Goal: Information Seeking & Learning: Learn about a topic

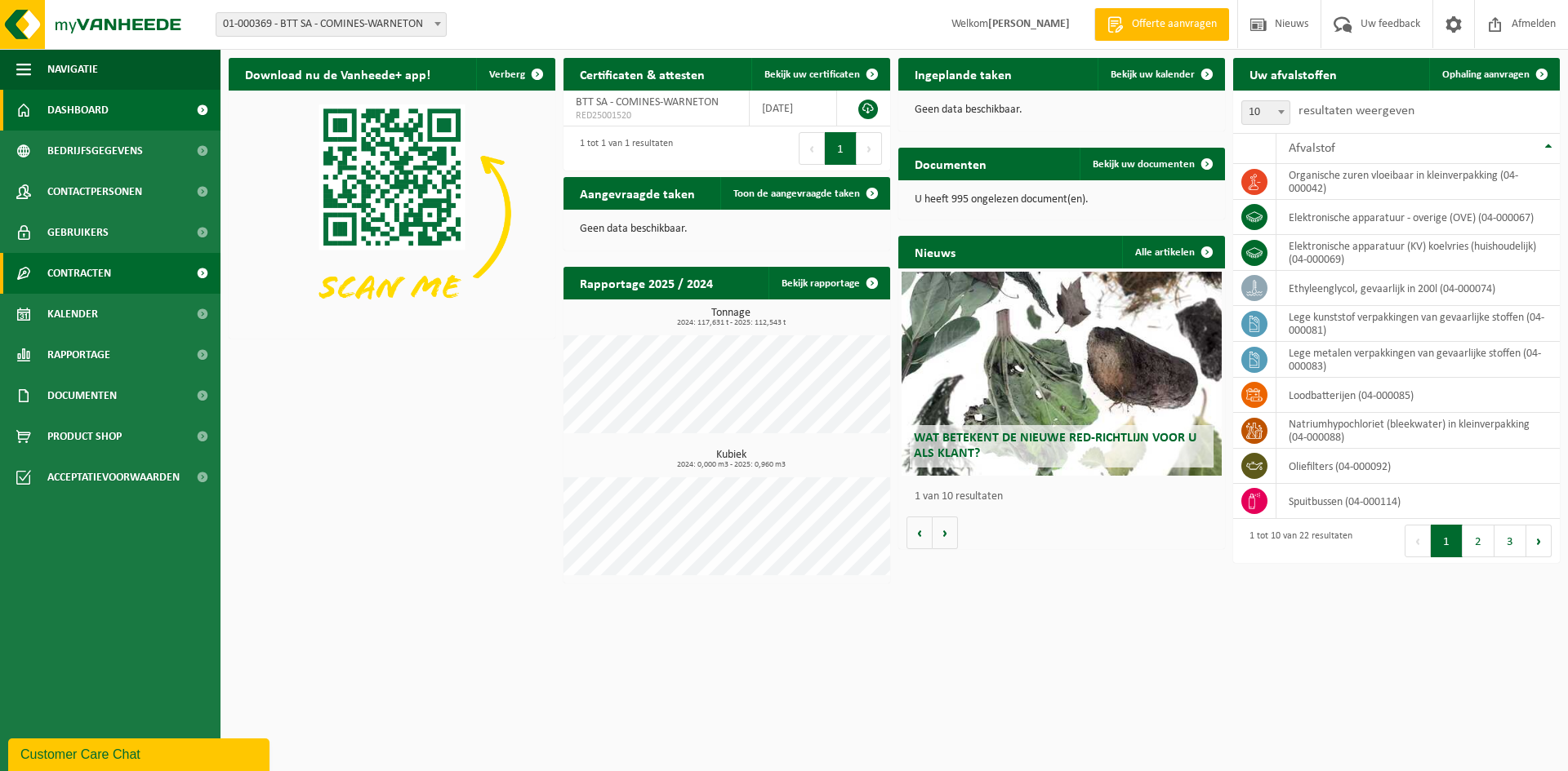
click at [98, 272] on span "Contracten" at bounding box center [79, 273] width 64 height 41
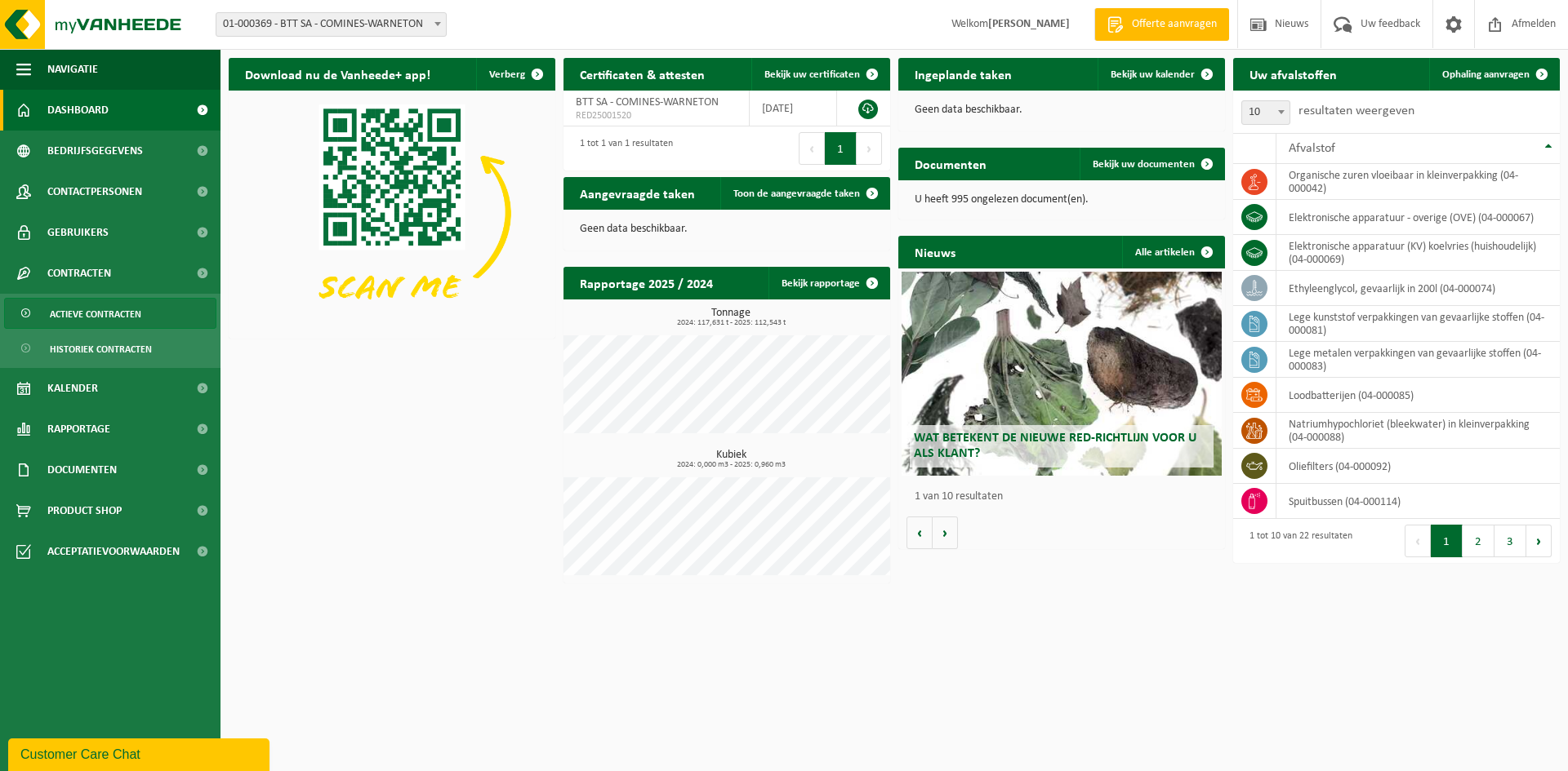
click at [98, 322] on span "Actieve contracten" at bounding box center [95, 314] width 91 height 31
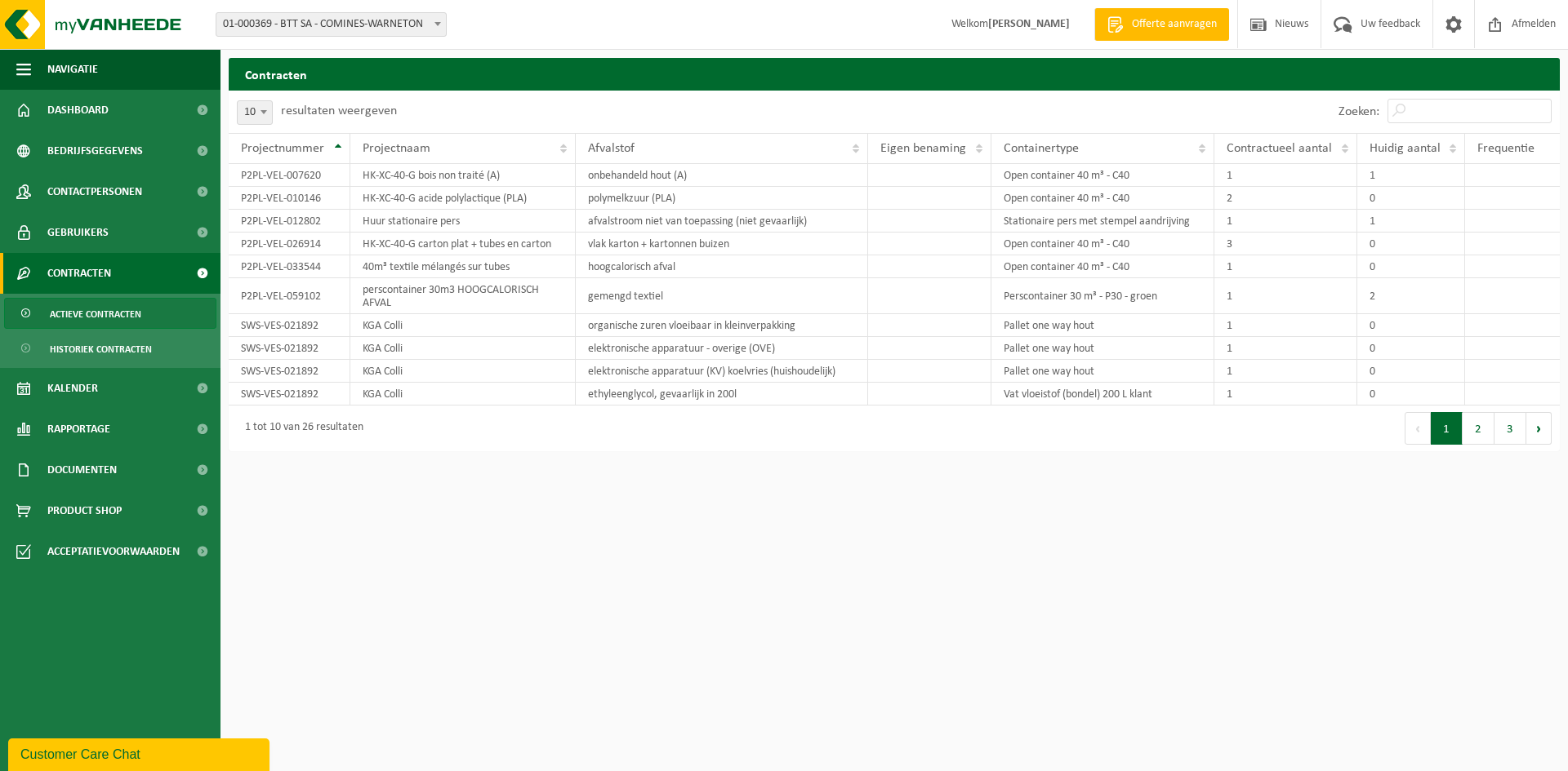
click at [267, 115] on span at bounding box center [264, 112] width 16 height 22
select select "50"
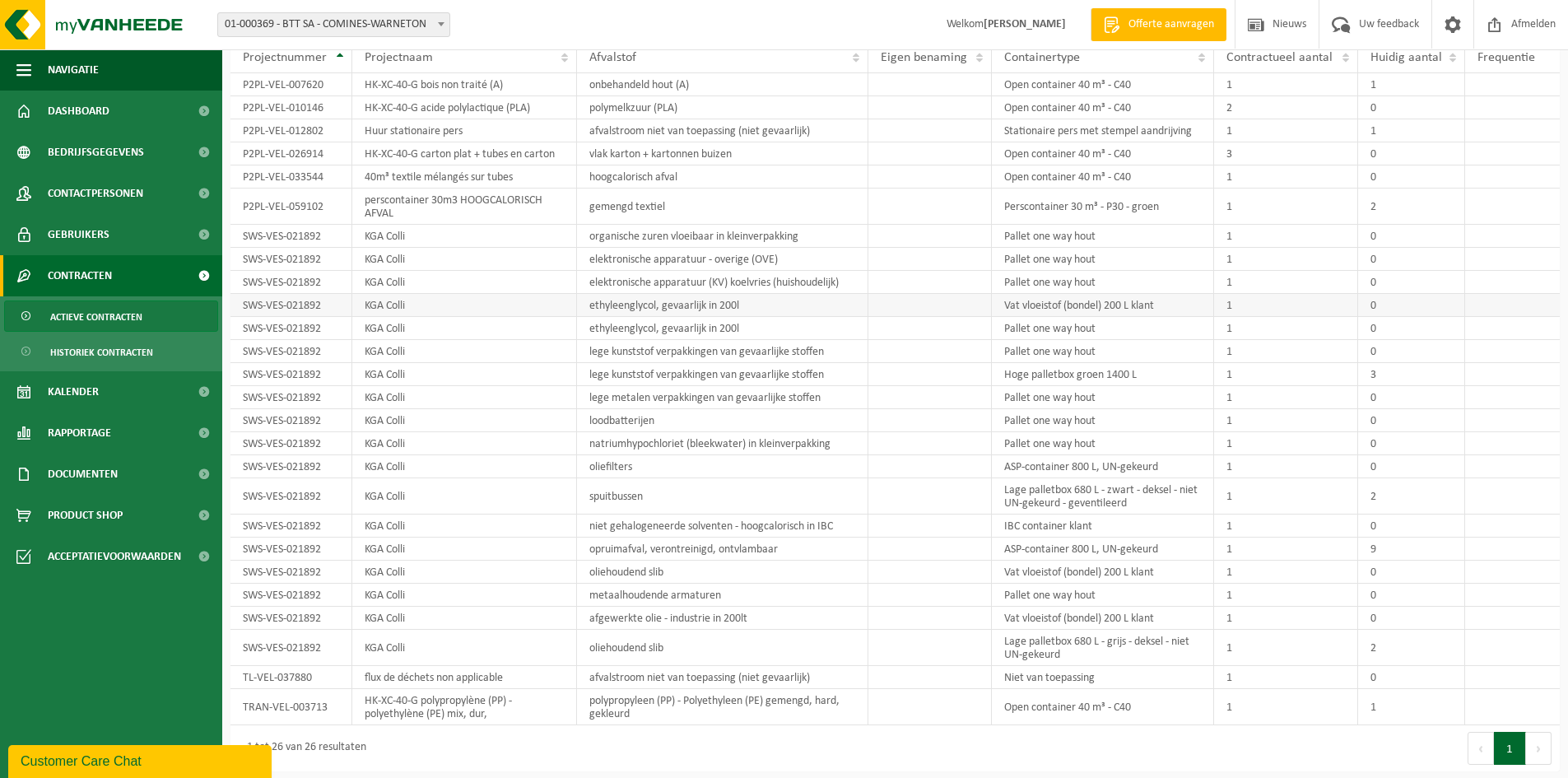
scroll to position [95, 0]
click at [1058, 466] on td "ASP-container 800 L, UN-gekeurd" at bounding box center [1103, 465] width 222 height 23
drag, startPoint x: 819, startPoint y: 474, endPoint x: 1482, endPoint y: 468, distance: 663.0
click at [1482, 468] on tr "SWS-VES-021892 KGA Colli oliefilters ASP-container 800 L, UN-gekeurd 1 0" at bounding box center [895, 465] width 1329 height 23
click at [115, 435] on link "Rapportage" at bounding box center [111, 433] width 222 height 41
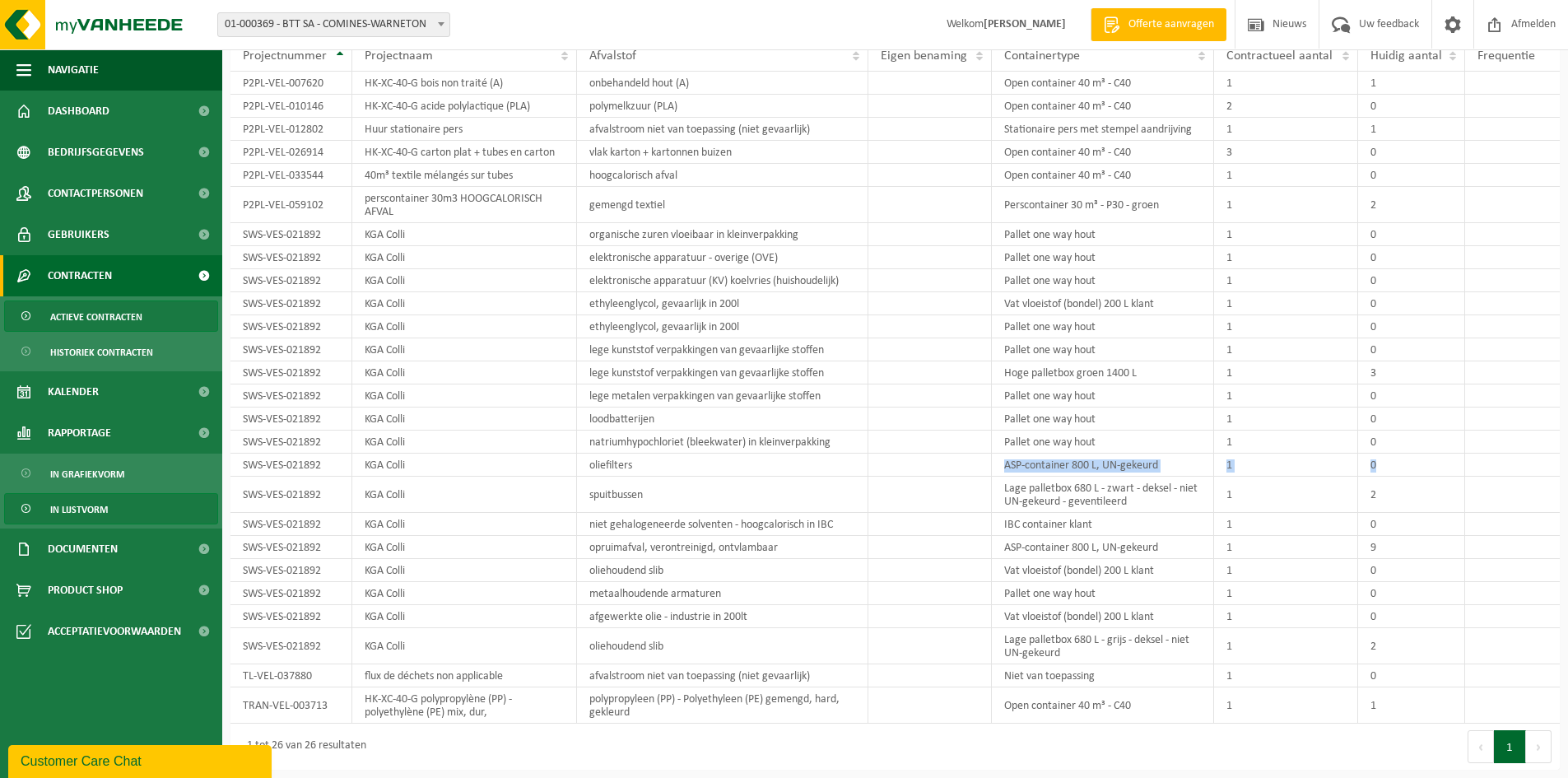
click at [95, 508] on span "In lijstvorm" at bounding box center [78, 509] width 57 height 31
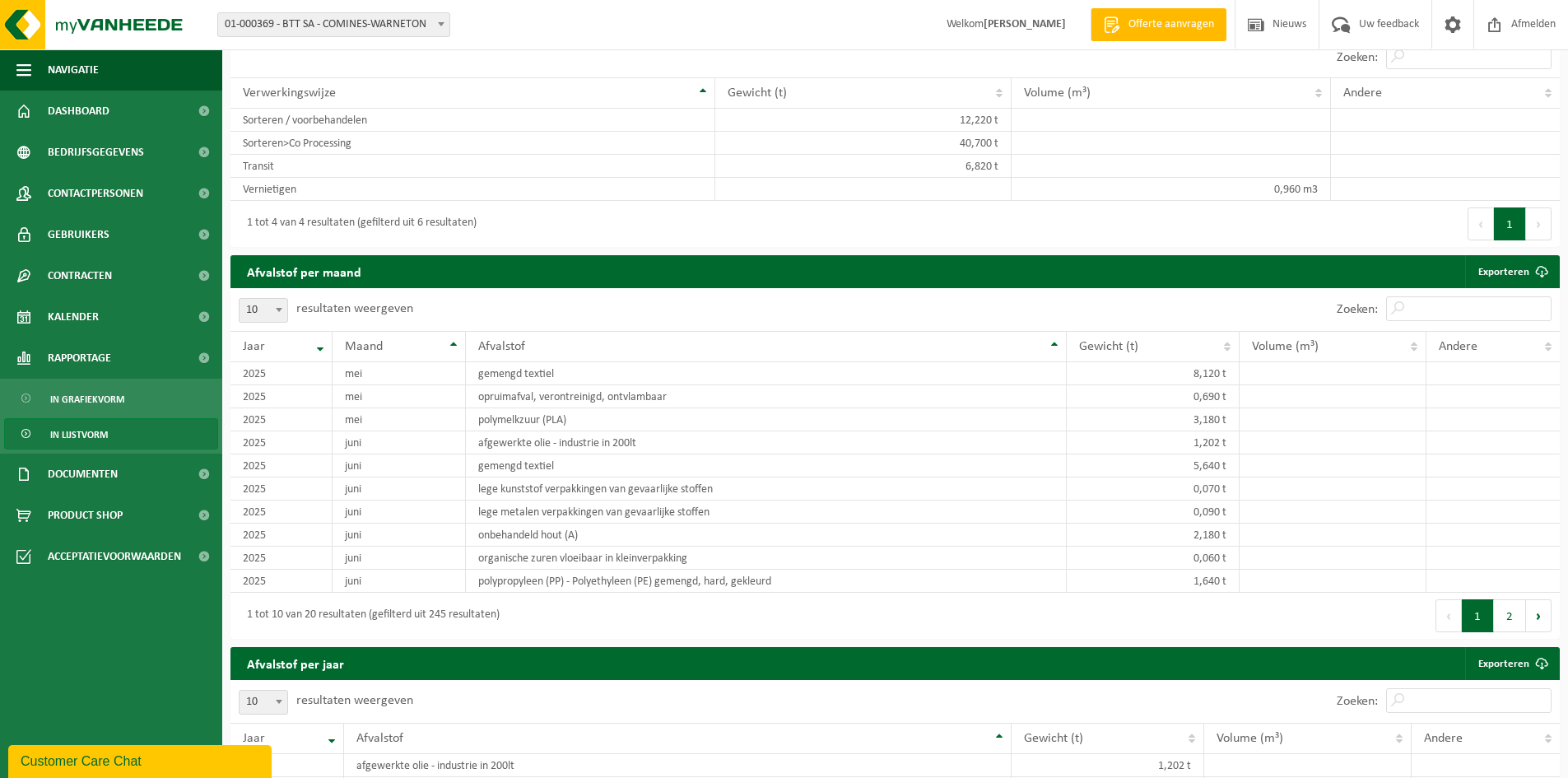
scroll to position [864, 0]
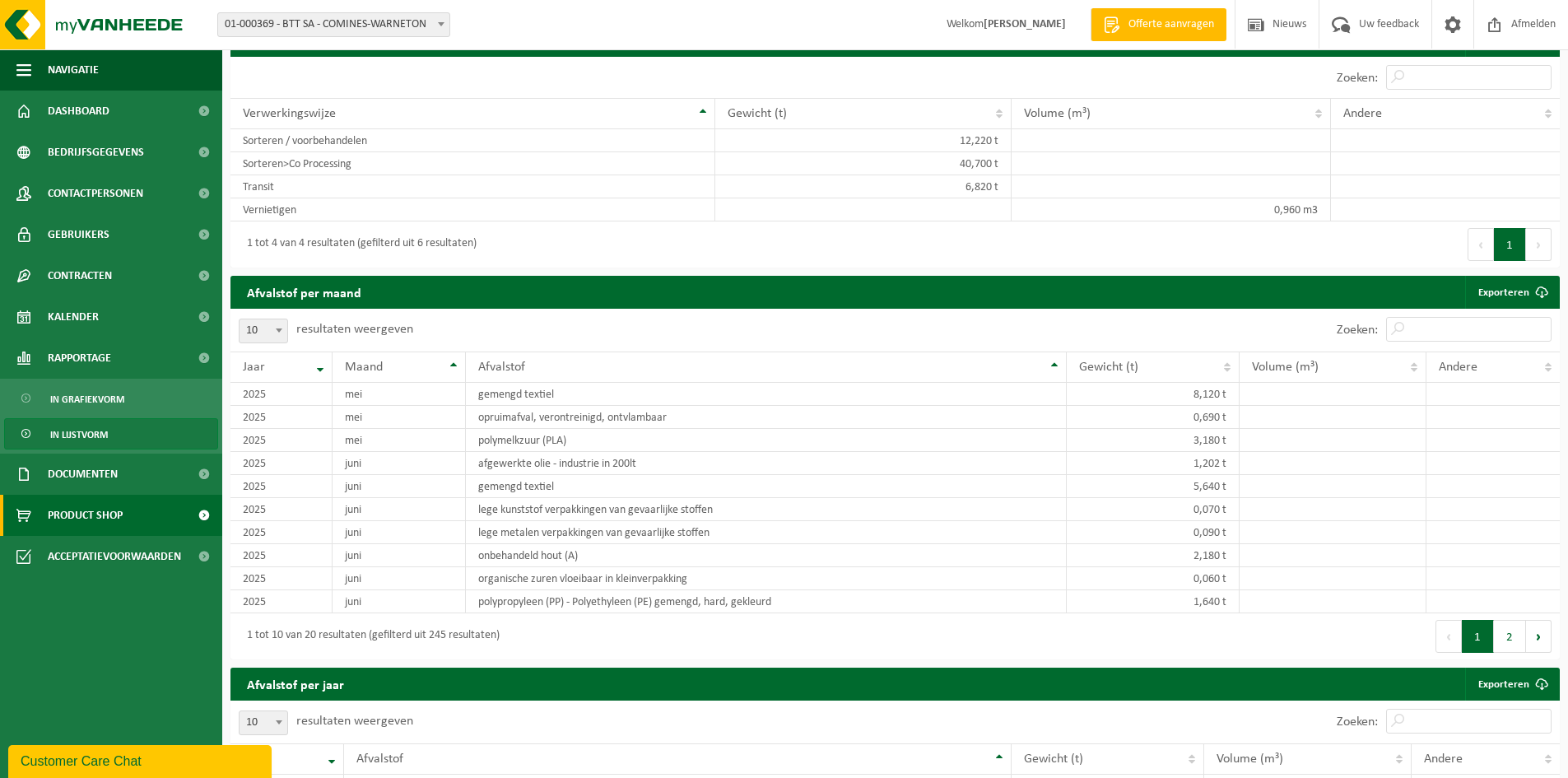
click at [109, 509] on span "Product Shop" at bounding box center [85, 515] width 75 height 41
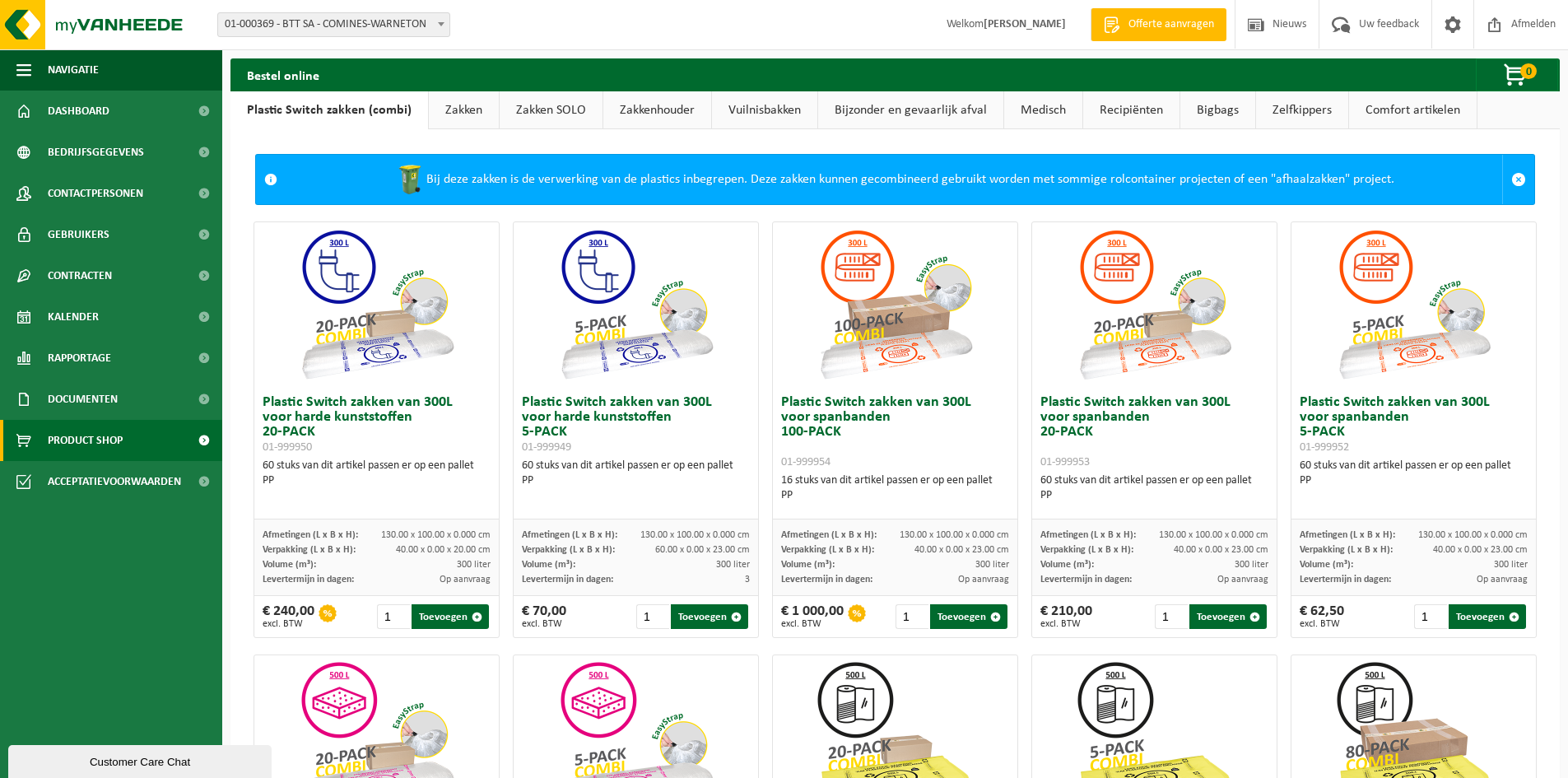
click at [956, 115] on link "Bijzonder en gevaarlijk afval" at bounding box center [911, 110] width 185 height 38
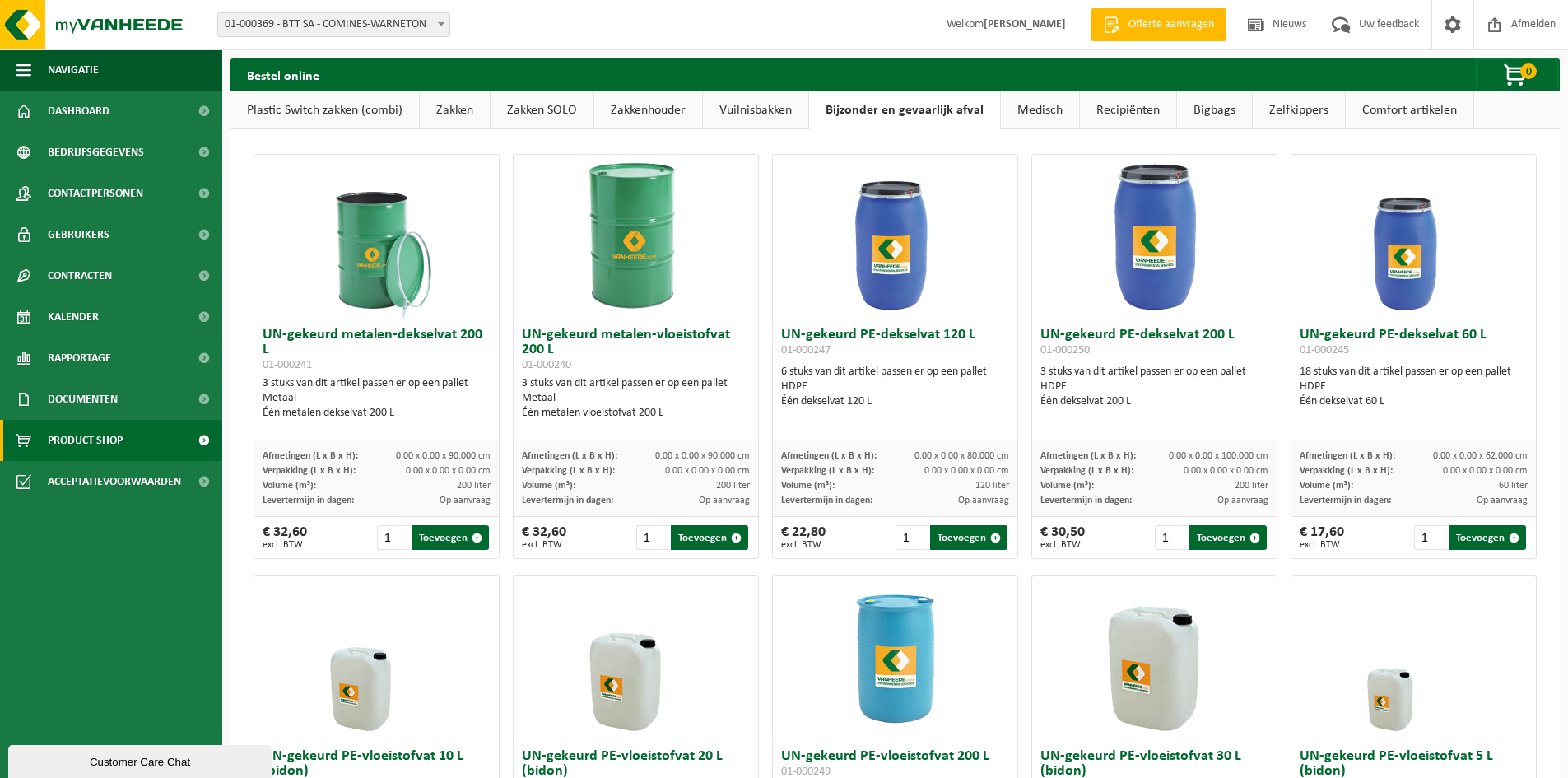
click at [1129, 110] on link "Recipiënten" at bounding box center [1128, 110] width 97 height 38
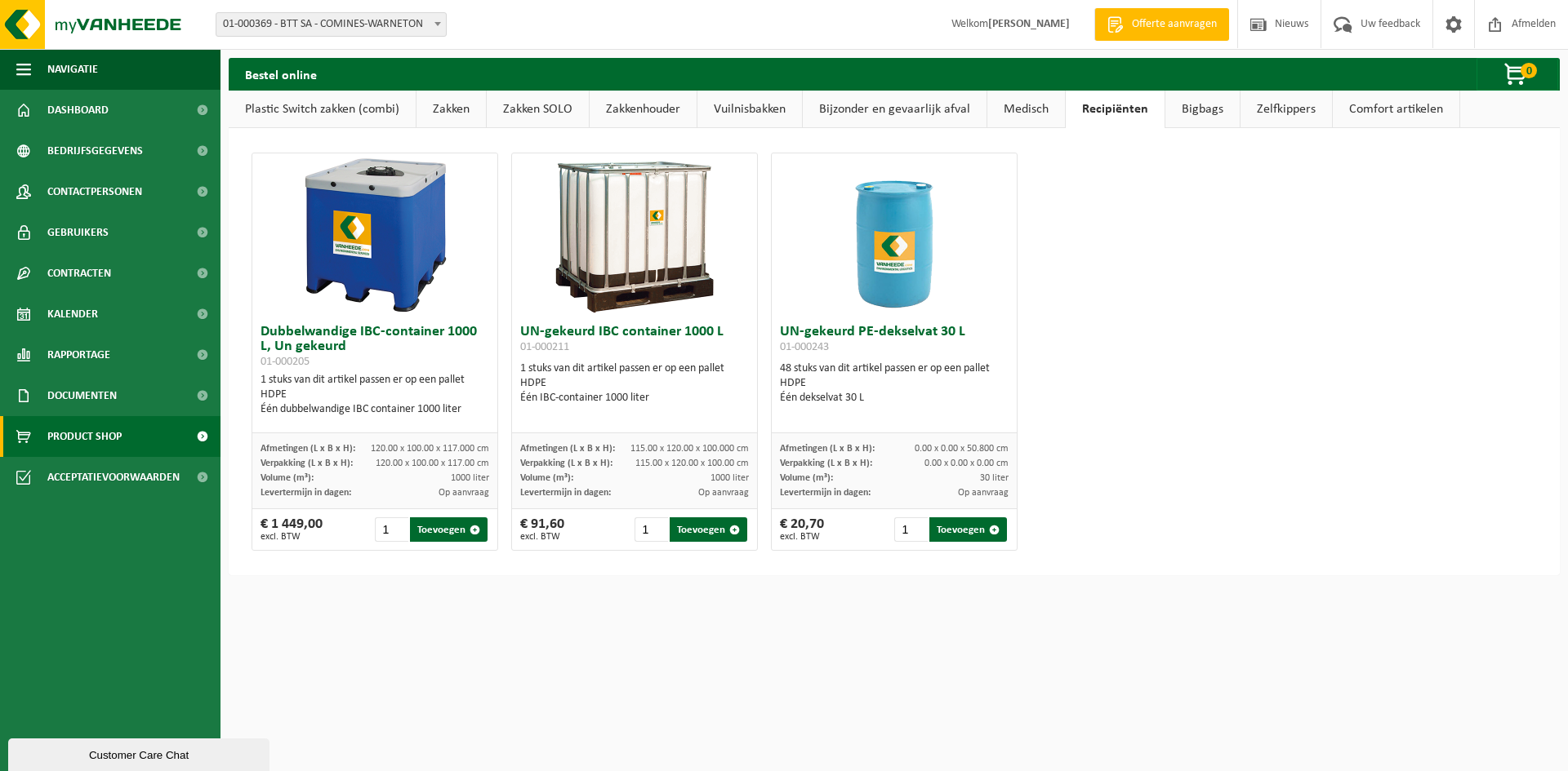
click at [919, 113] on link "Bijzonder en gevaarlijk afval" at bounding box center [894, 109] width 183 height 38
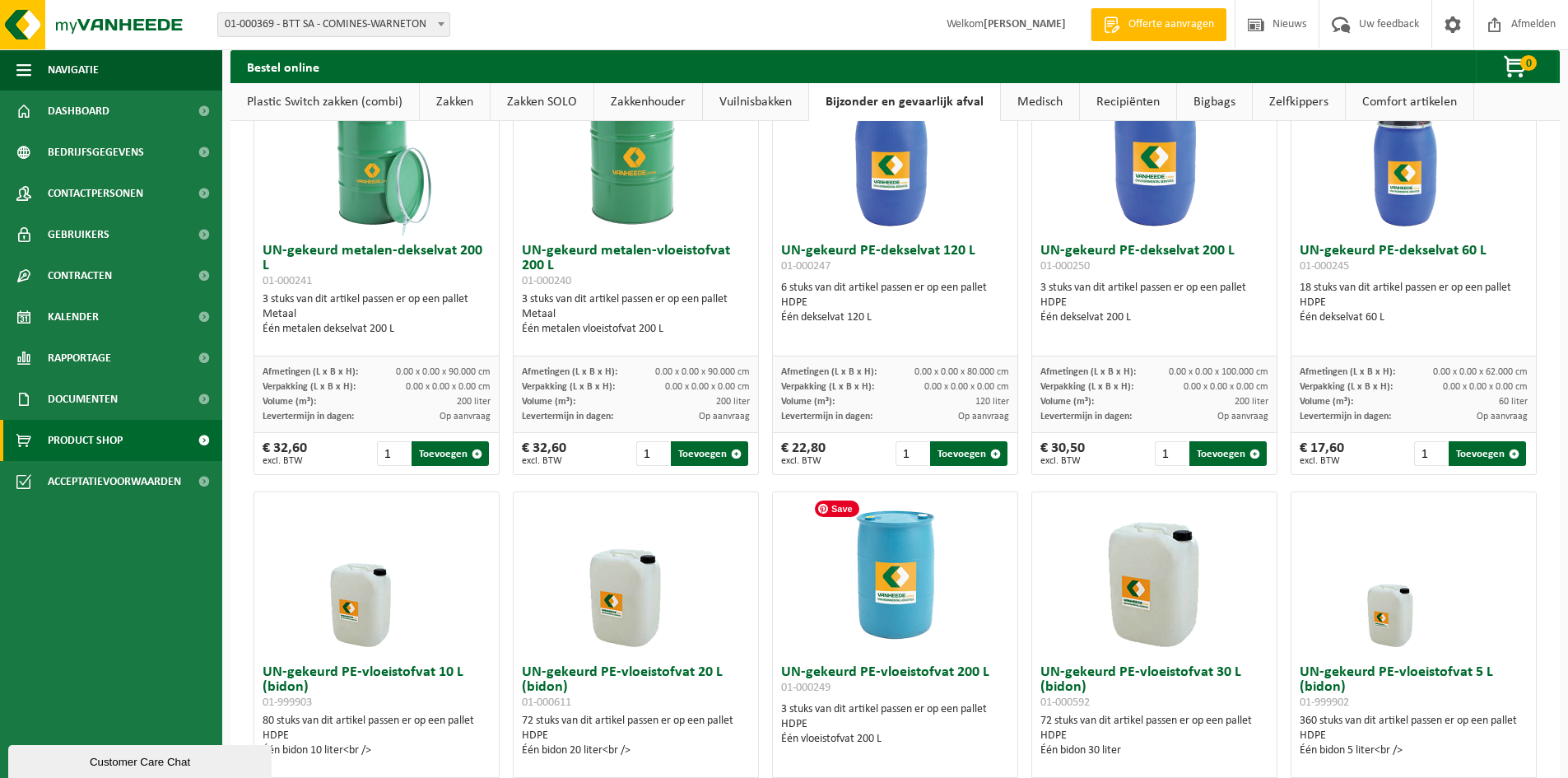
scroll to position [82, 0]
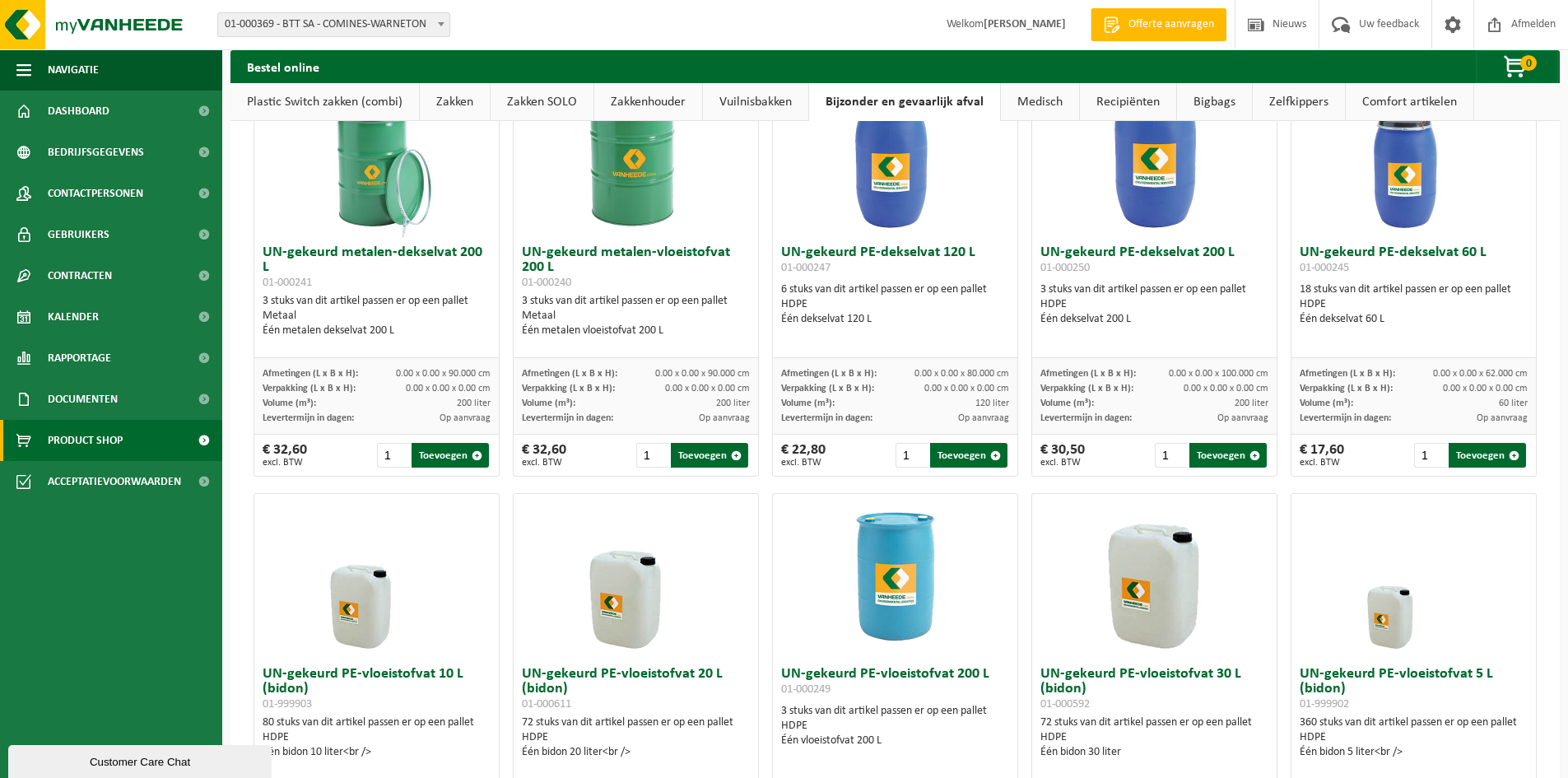
click at [763, 99] on link "Vuilnisbakken" at bounding box center [756, 102] width 106 height 38
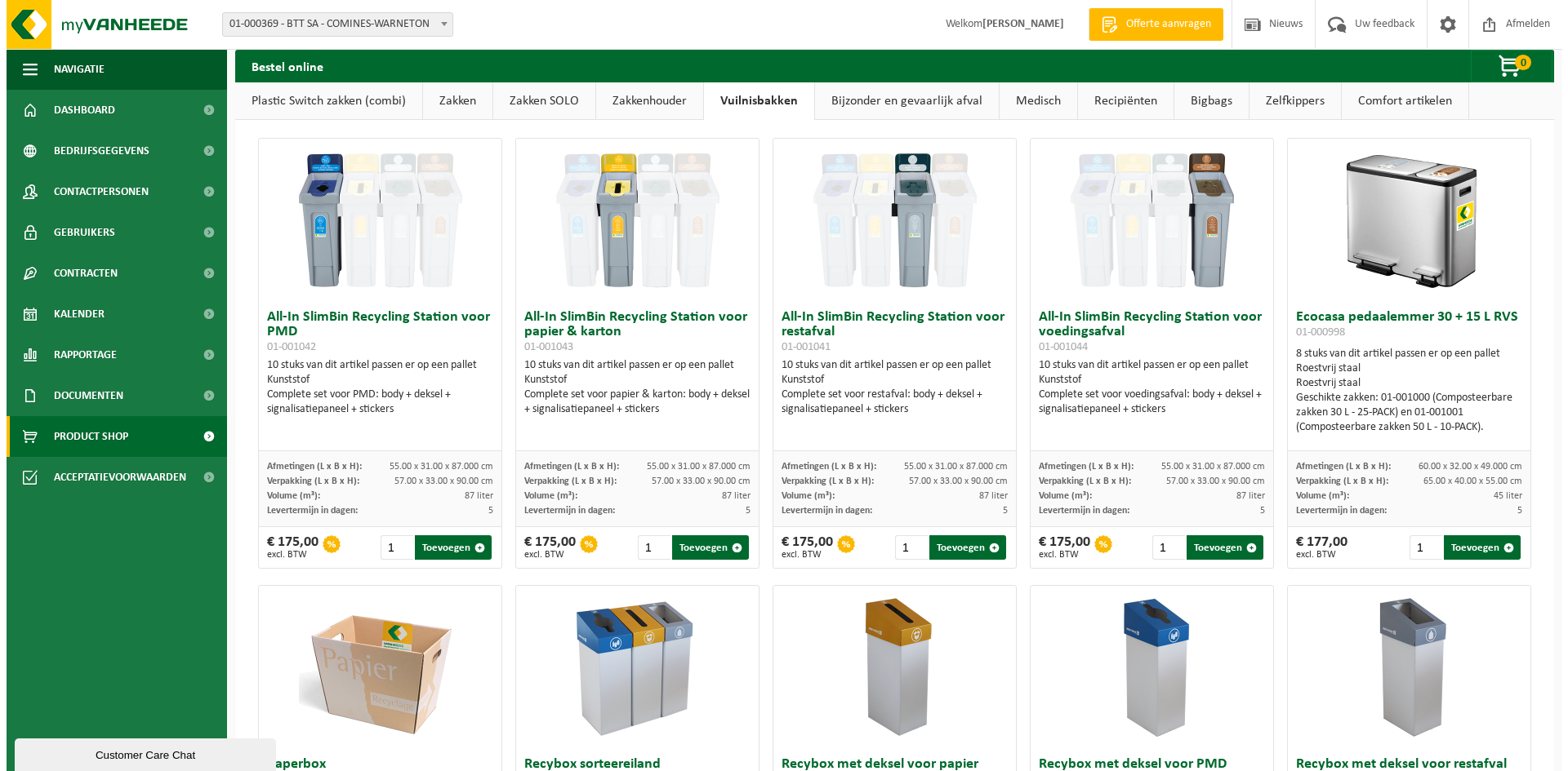
scroll to position [0, 0]
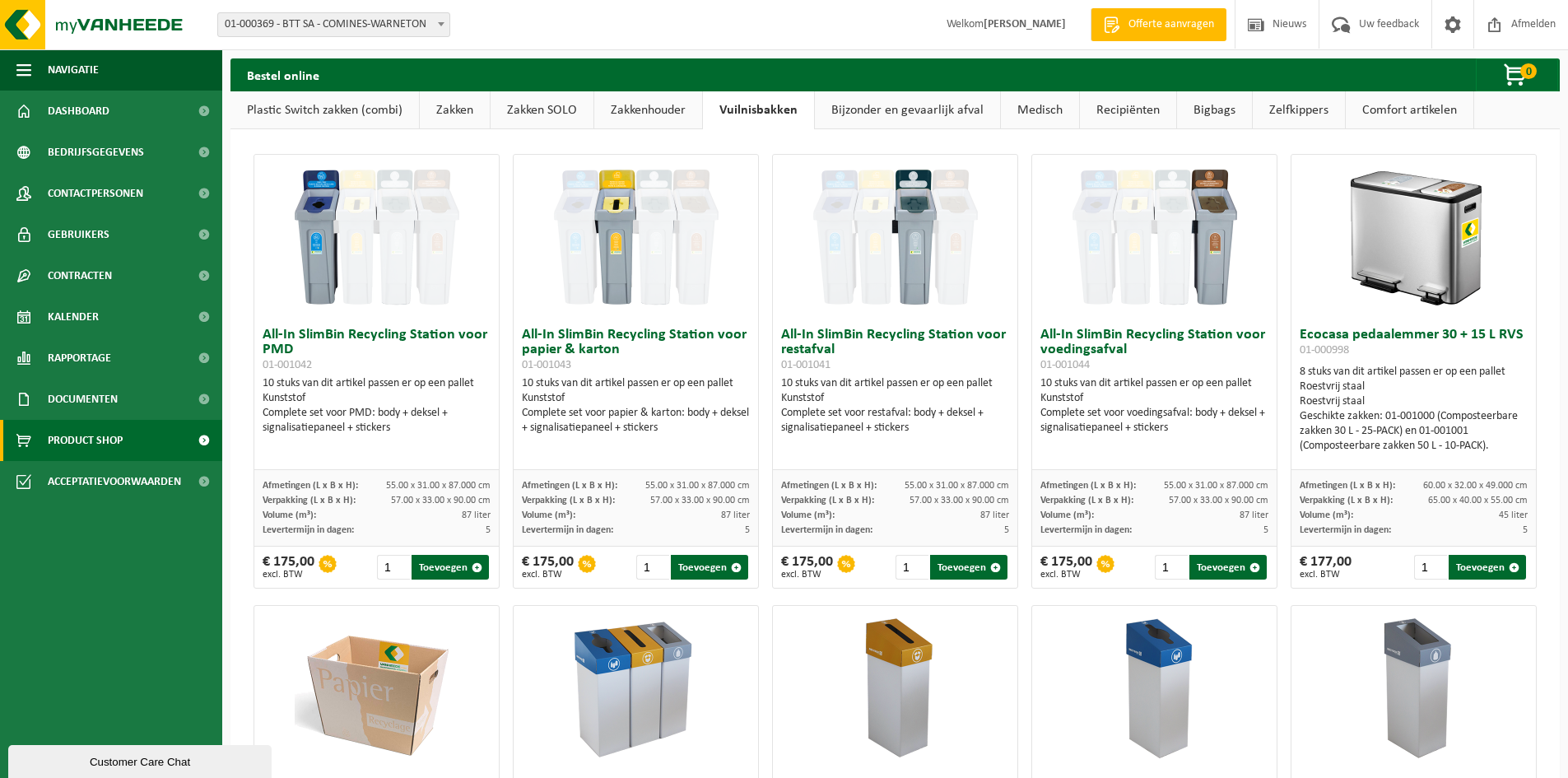
click at [1301, 108] on link "Zelfkippers" at bounding box center [1298, 110] width 92 height 38
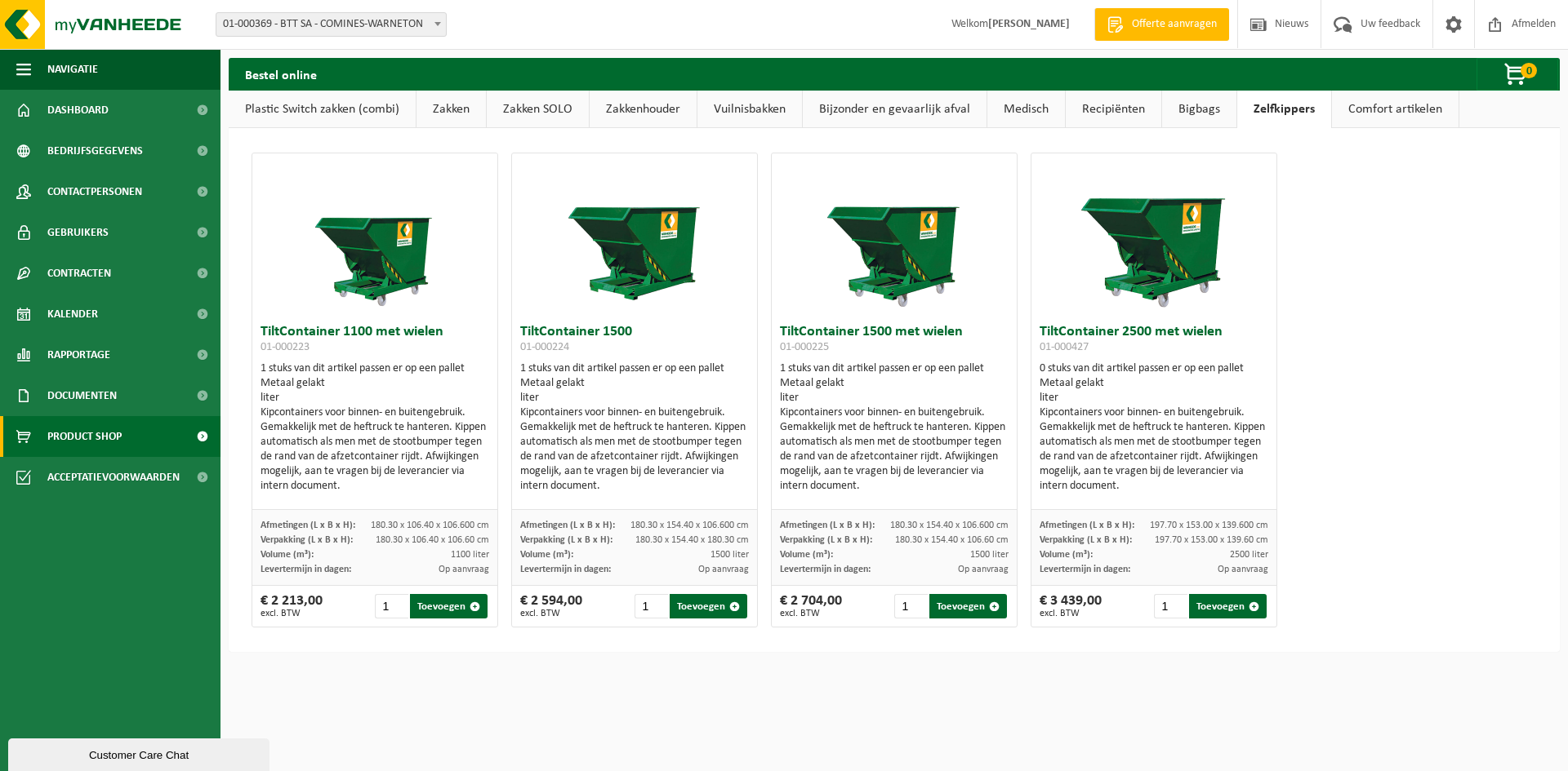
click at [1369, 107] on link "Comfort artikelen" at bounding box center [1395, 109] width 126 height 38
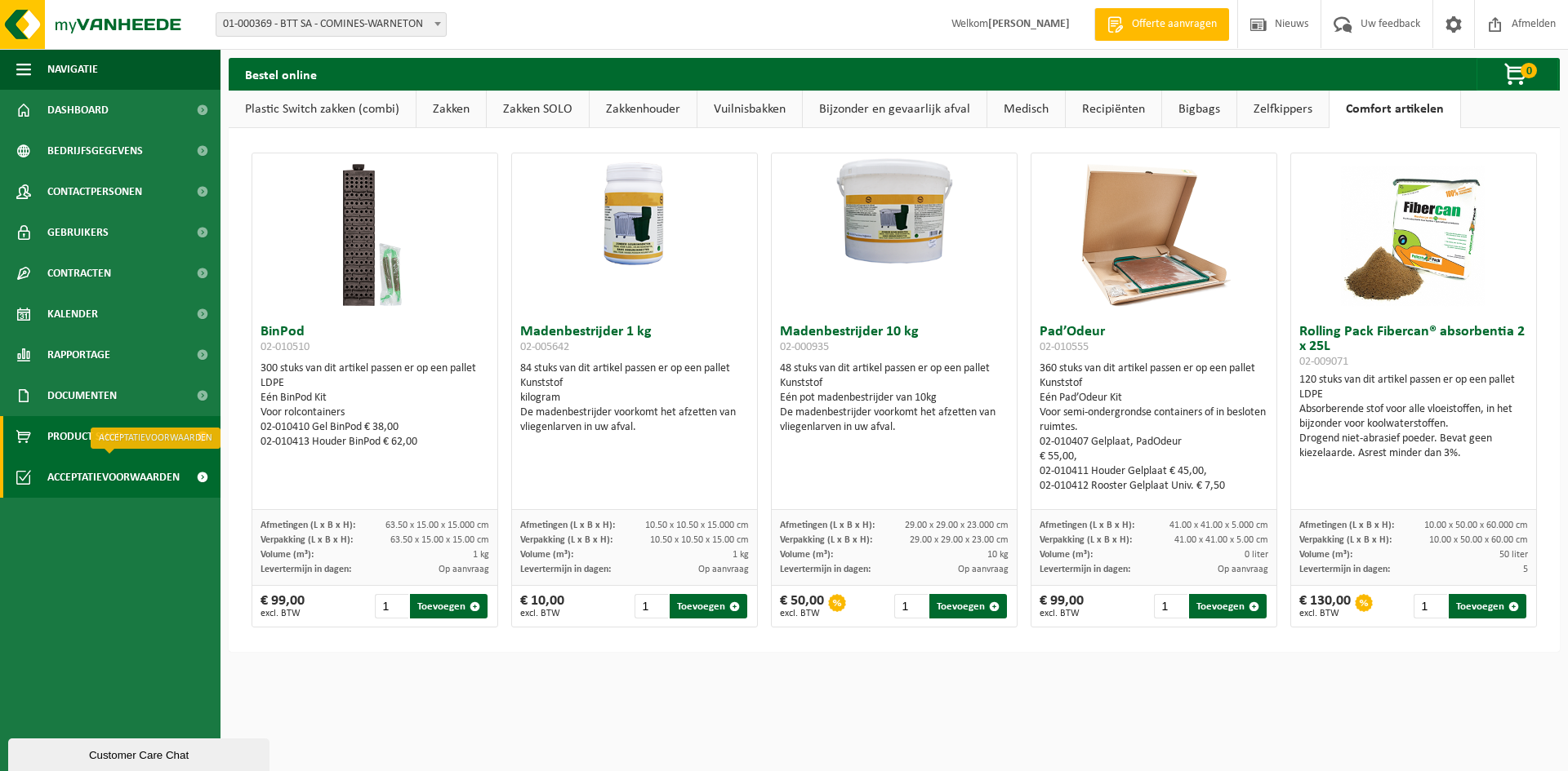
click at [104, 487] on span "Acceptatievoorwaarden" at bounding box center [113, 477] width 132 height 41
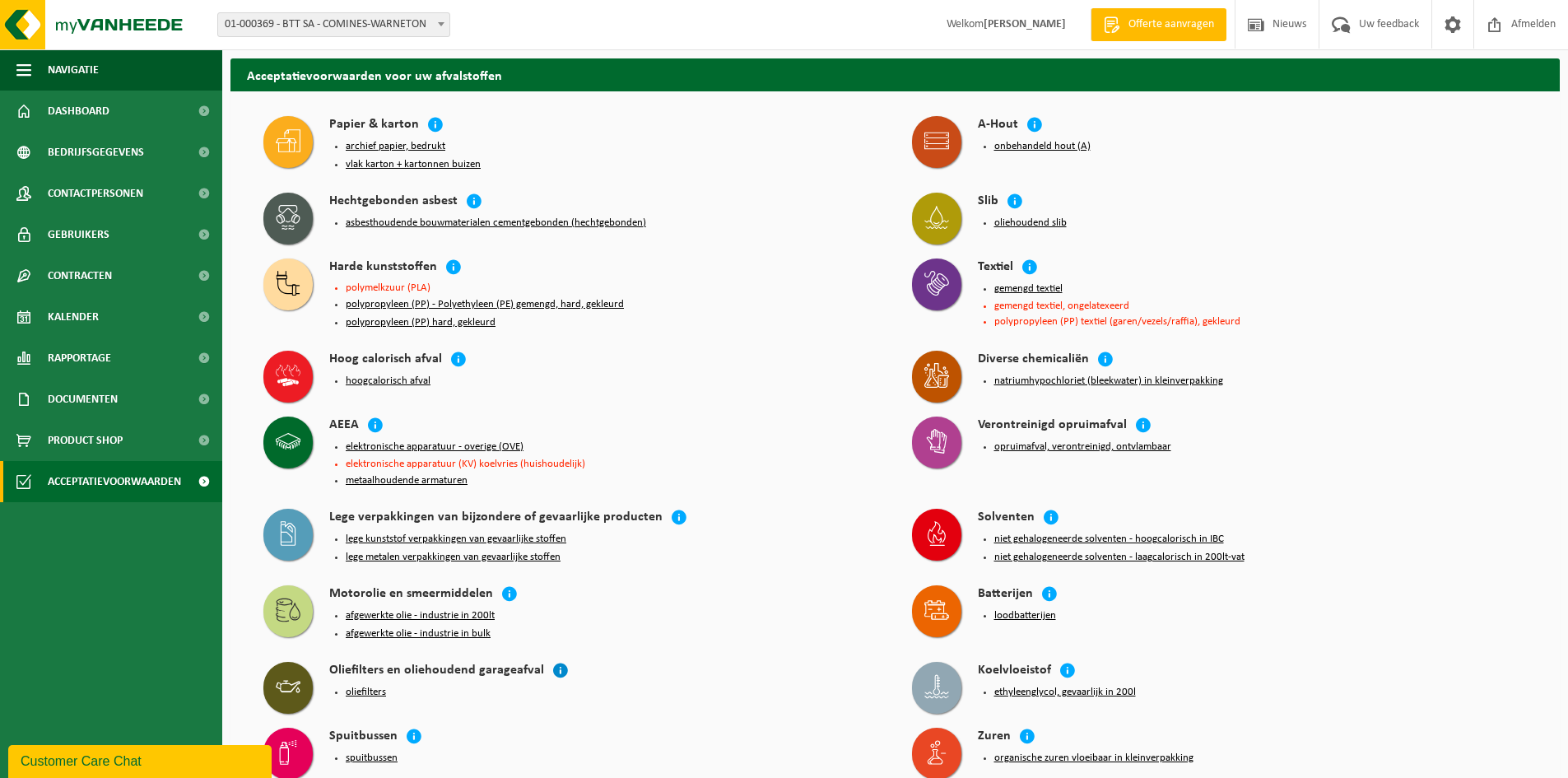
click at [553, 663] on icon at bounding box center [561, 671] width 16 height 16
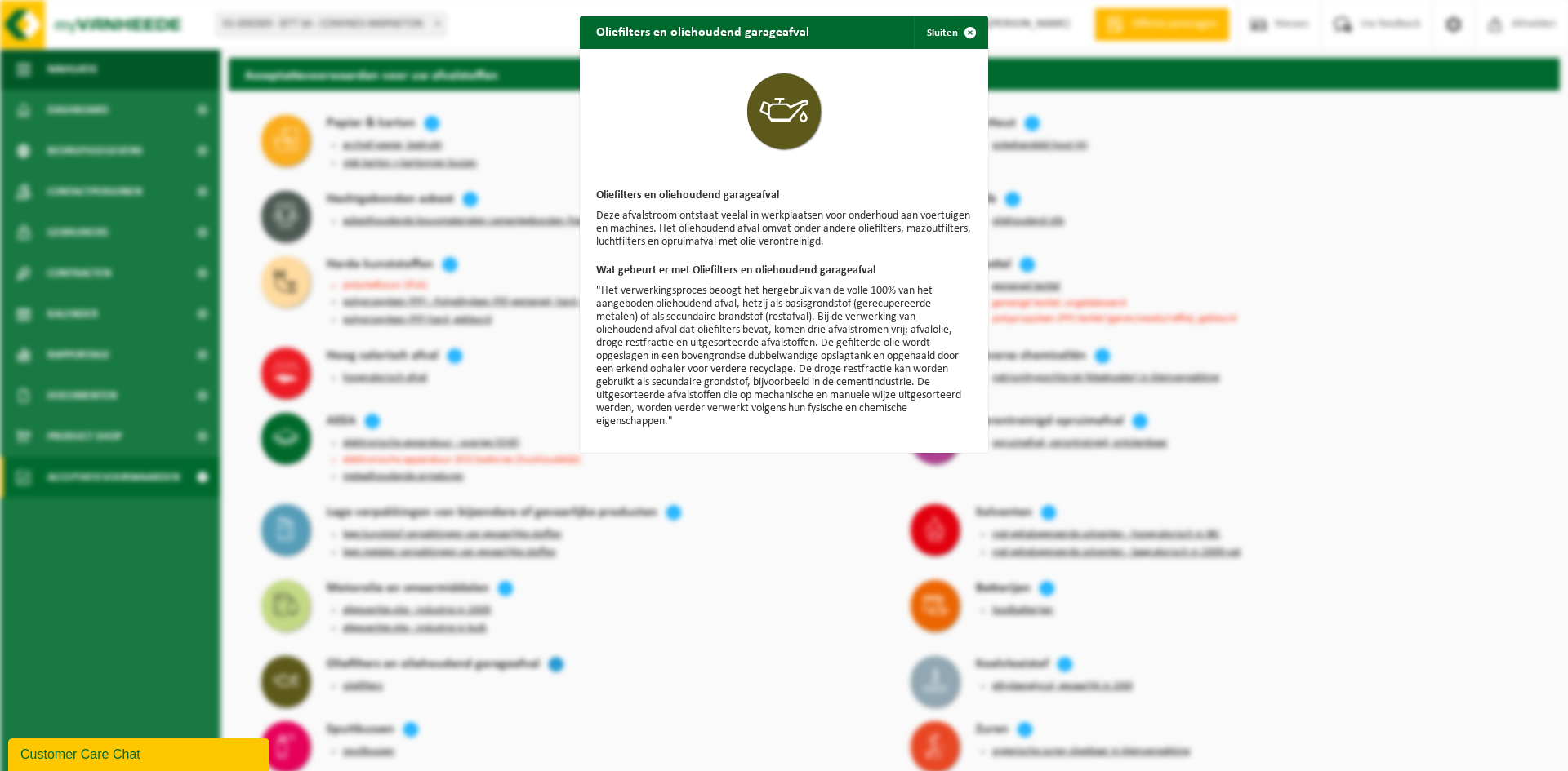
click at [547, 657] on div "Oliefilters en oliehoudend garageafval Sluiten Oliefilters en oliehoudend garag…" at bounding box center [784, 386] width 1568 height 771
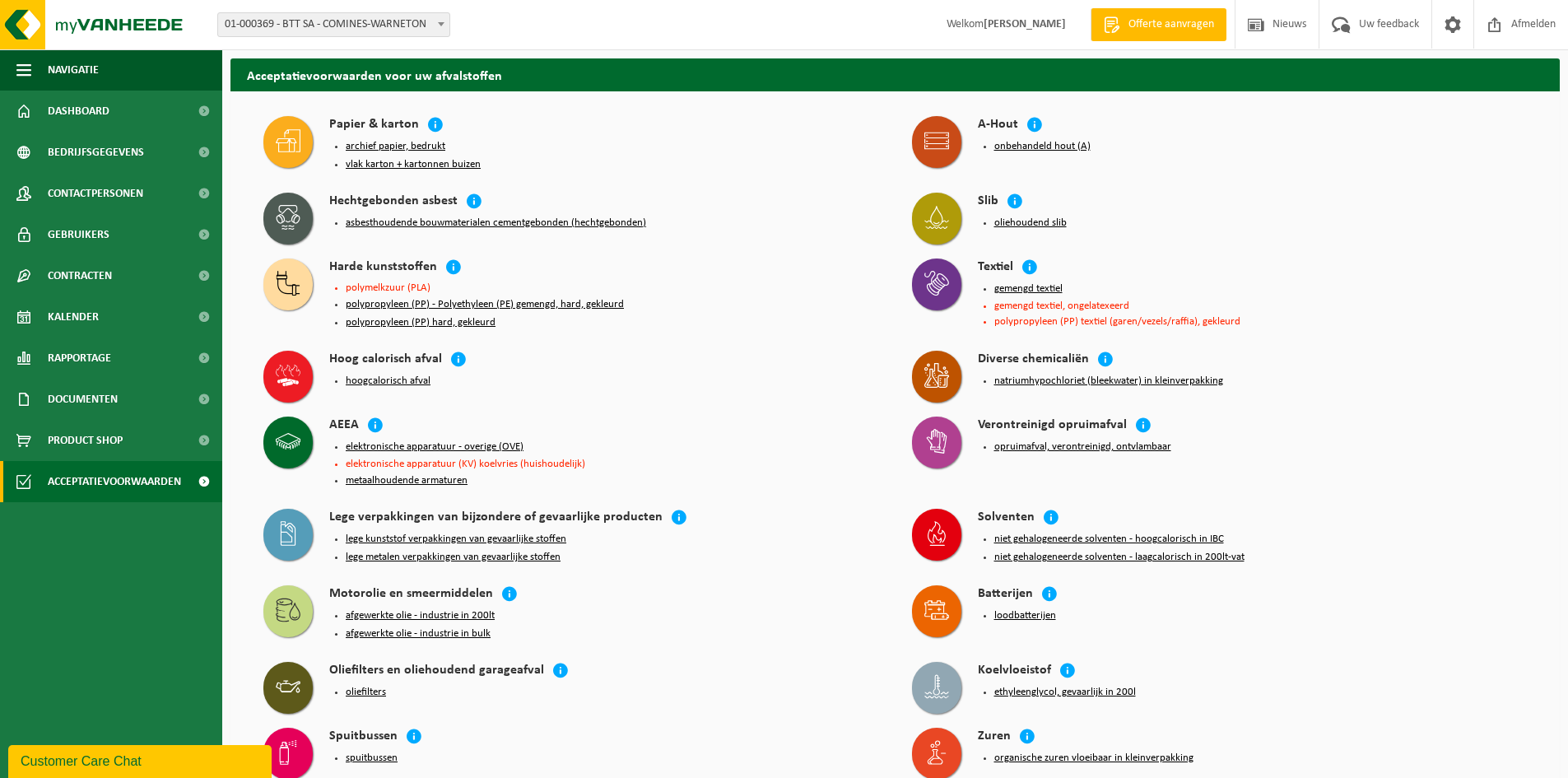
click at [364, 686] on button "oliefilters" at bounding box center [366, 692] width 40 height 13
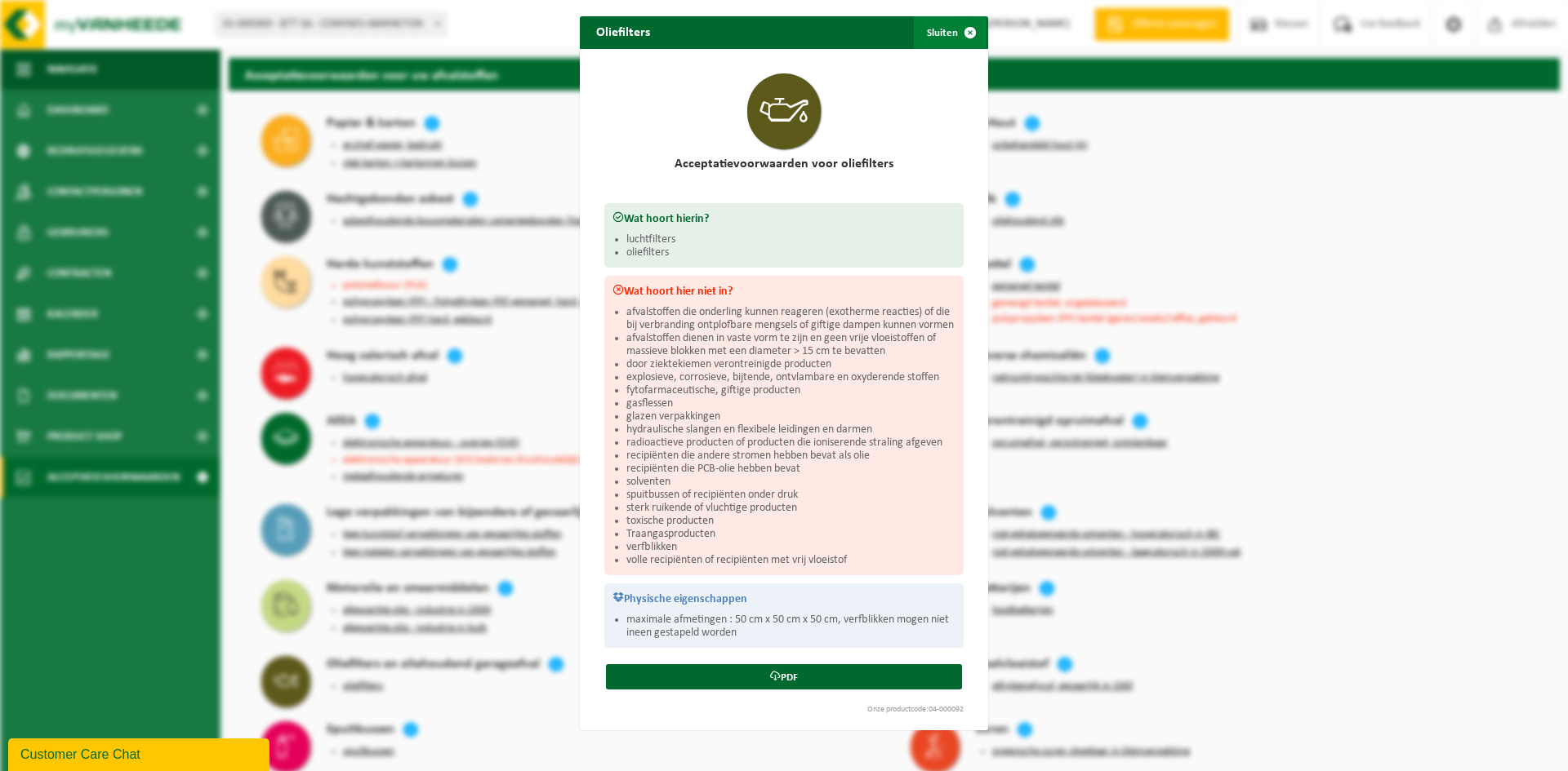
click at [966, 31] on span "button" at bounding box center [970, 33] width 33 height 33
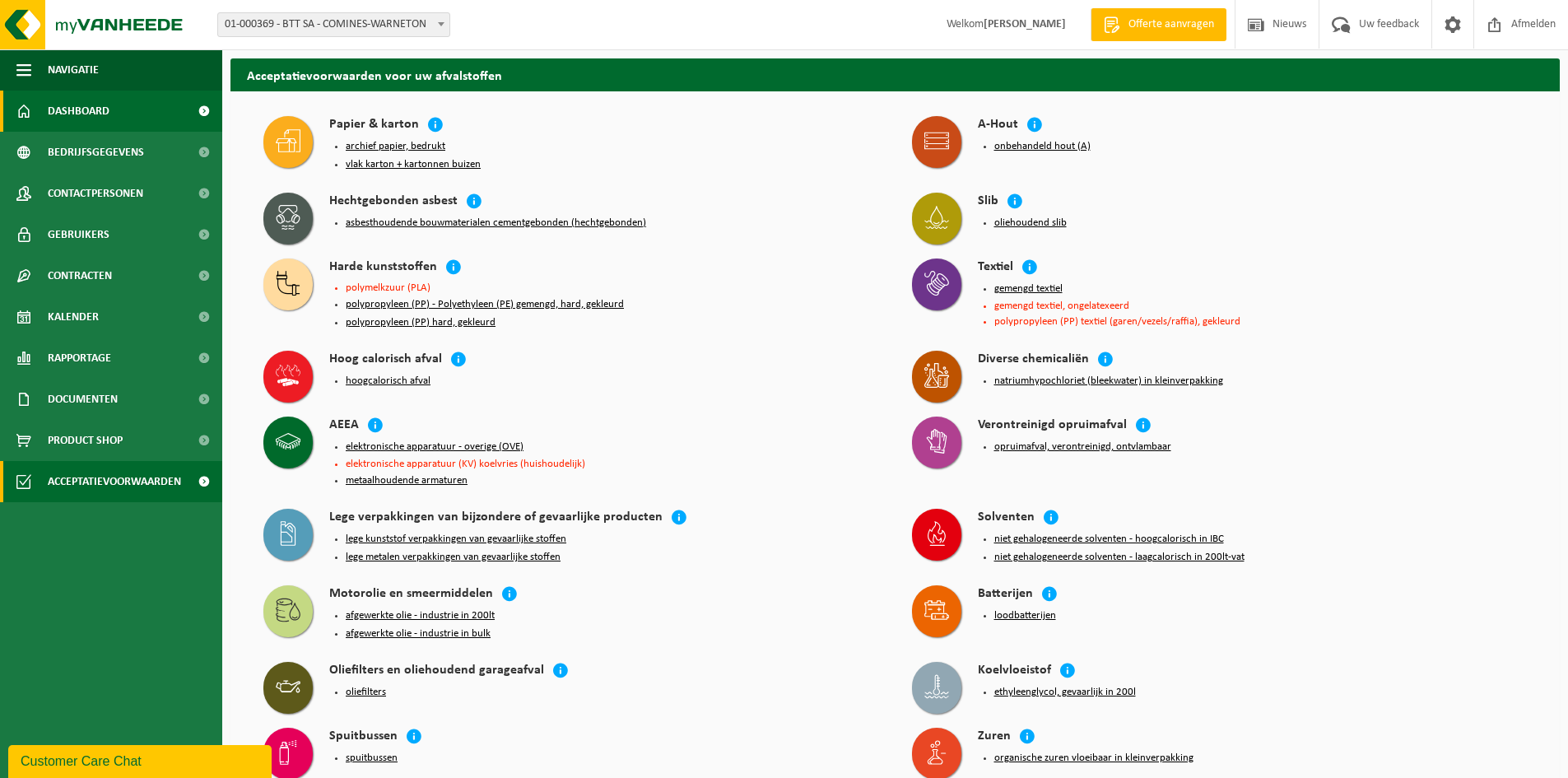
click at [72, 108] on span "Dashboard" at bounding box center [78, 110] width 62 height 41
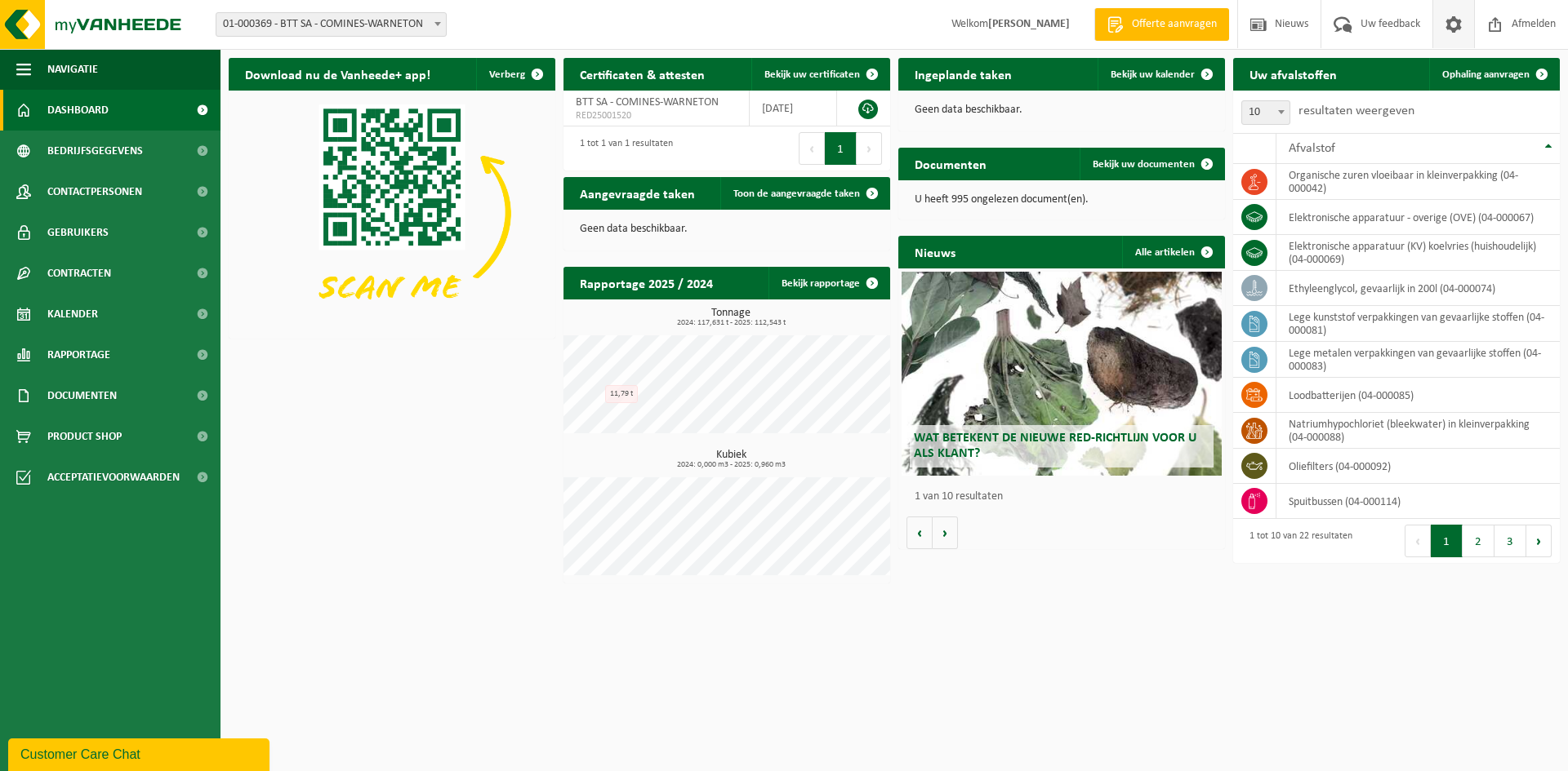
click at [1452, 23] on span at bounding box center [1453, 23] width 24 height 48
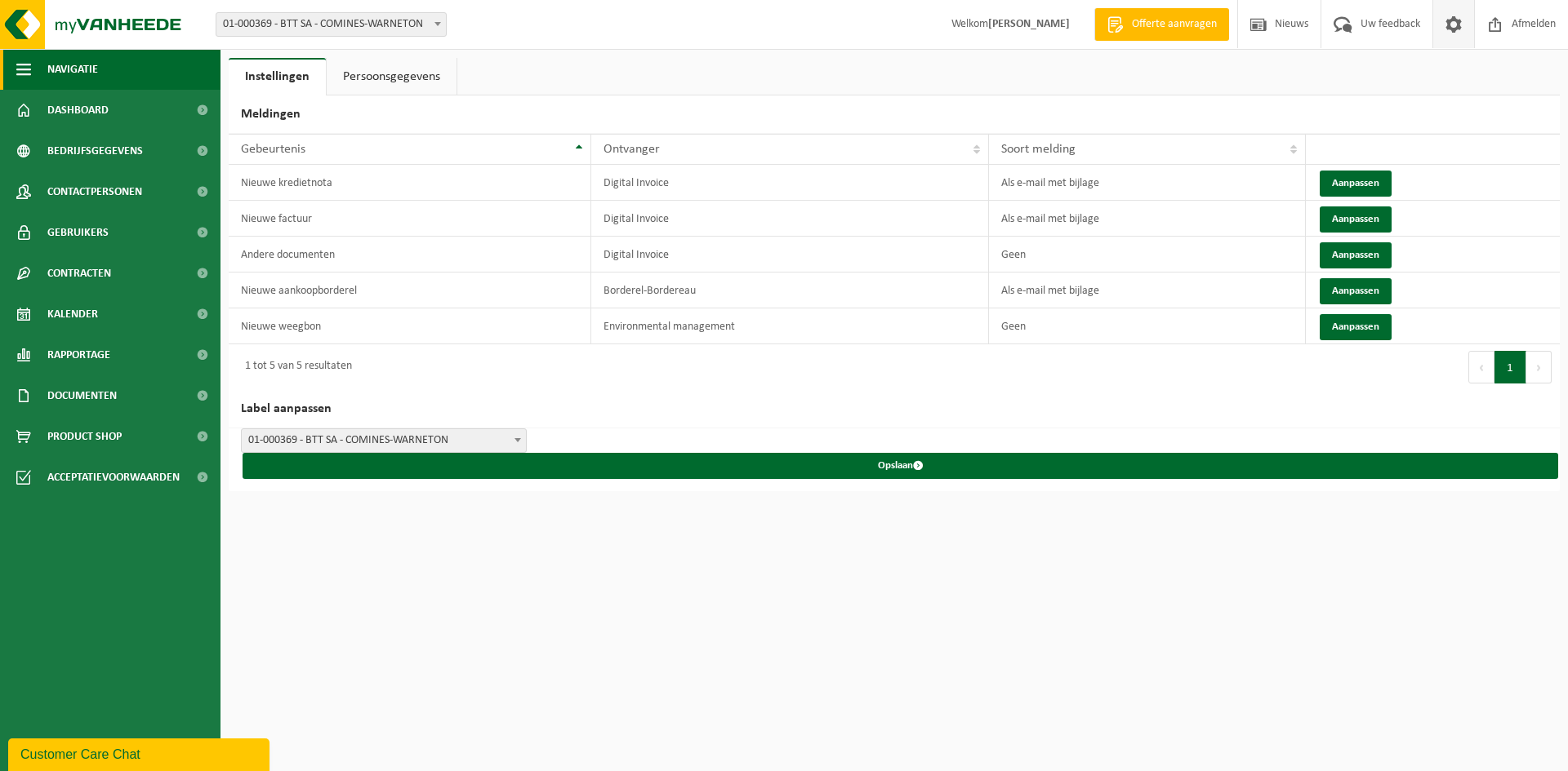
click at [72, 76] on span "Navigatie" at bounding box center [72, 69] width 51 height 41
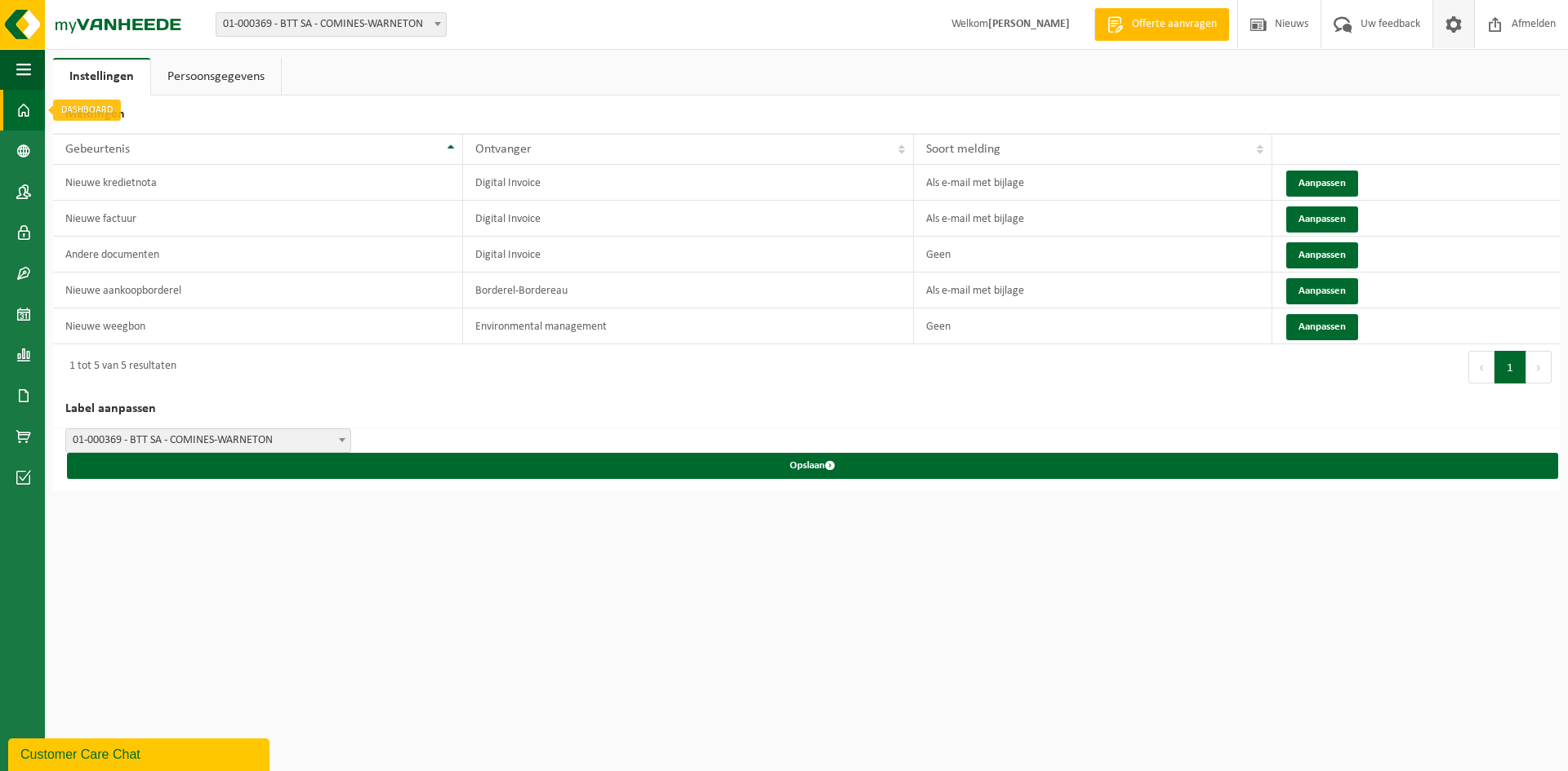
click at [22, 104] on span at bounding box center [23, 109] width 14 height 41
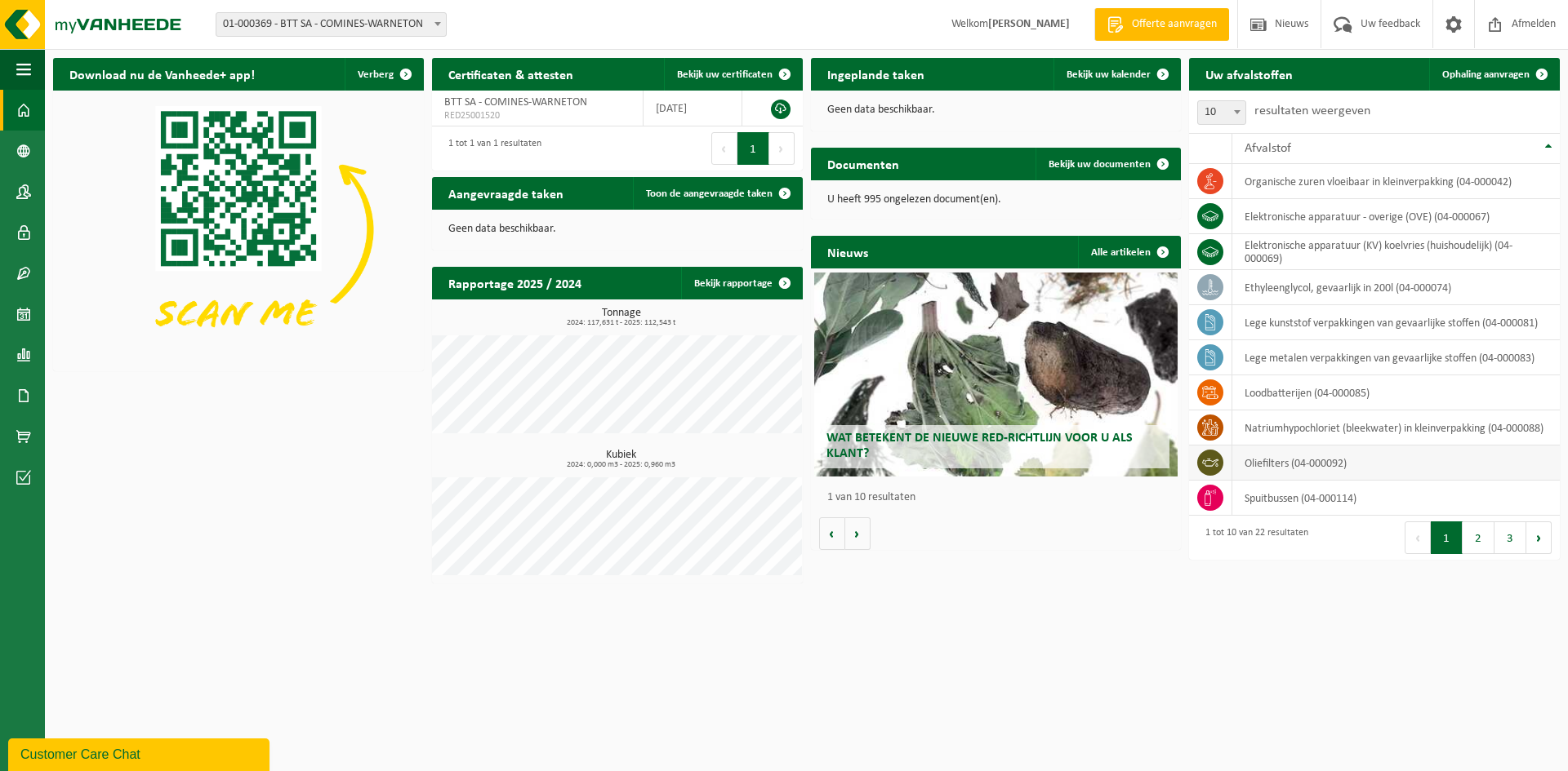
click at [1272, 462] on td "oliefilters (04-000092)" at bounding box center [1395, 463] width 328 height 35
click at [1213, 464] on icon at bounding box center [1210, 463] width 16 height 16
click at [25, 279] on span at bounding box center [23, 273] width 14 height 41
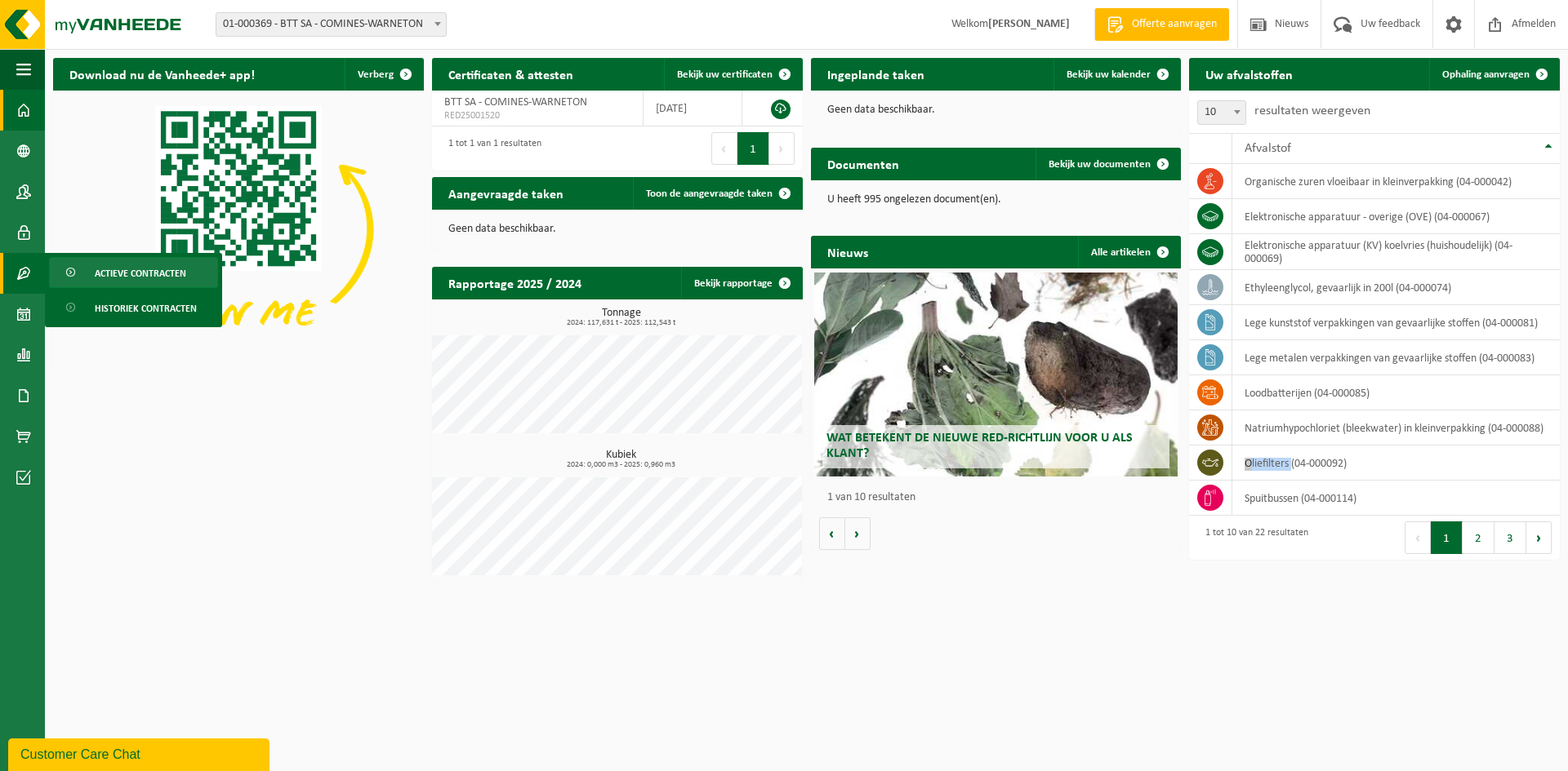
click at [128, 280] on span "Actieve contracten" at bounding box center [140, 274] width 91 height 31
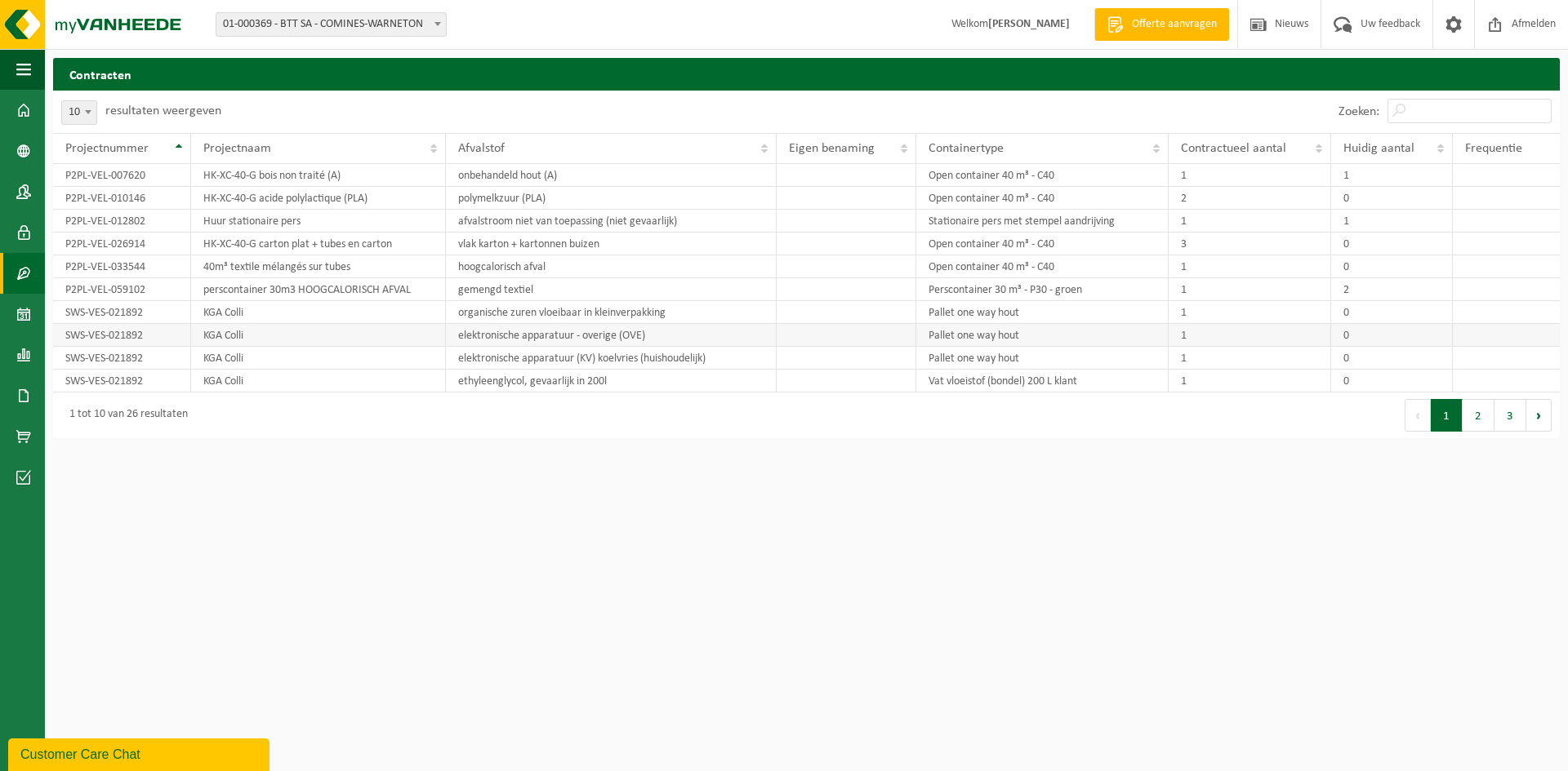
click at [248, 339] on td "KGA Colli" at bounding box center [319, 335] width 256 height 23
click at [1479, 403] on button "2" at bounding box center [1478, 415] width 32 height 33
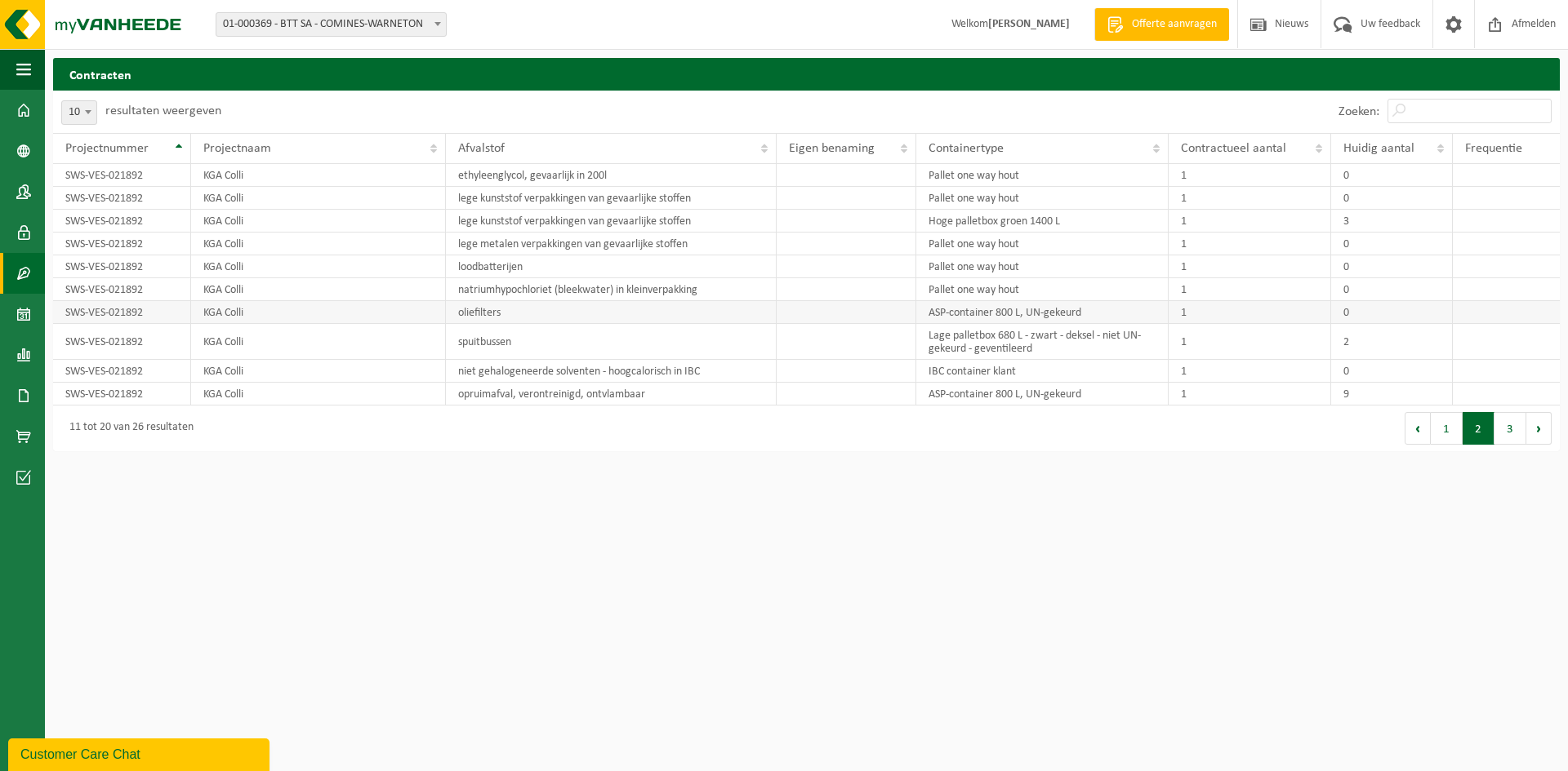
click at [1001, 316] on td "ASP-container 800 L, UN-gekeurd" at bounding box center [1041, 312] width 252 height 23
drag, startPoint x: 967, startPoint y: 320, endPoint x: 1254, endPoint y: 316, distance: 287.0
click at [1254, 316] on tr "SWS-VES-021892 KGA Colli oliefilters ASP-container 800 L, UN-gekeurd 1 0" at bounding box center [807, 312] width 1507 height 23
click at [1337, 314] on td "0" at bounding box center [1392, 312] width 122 height 23
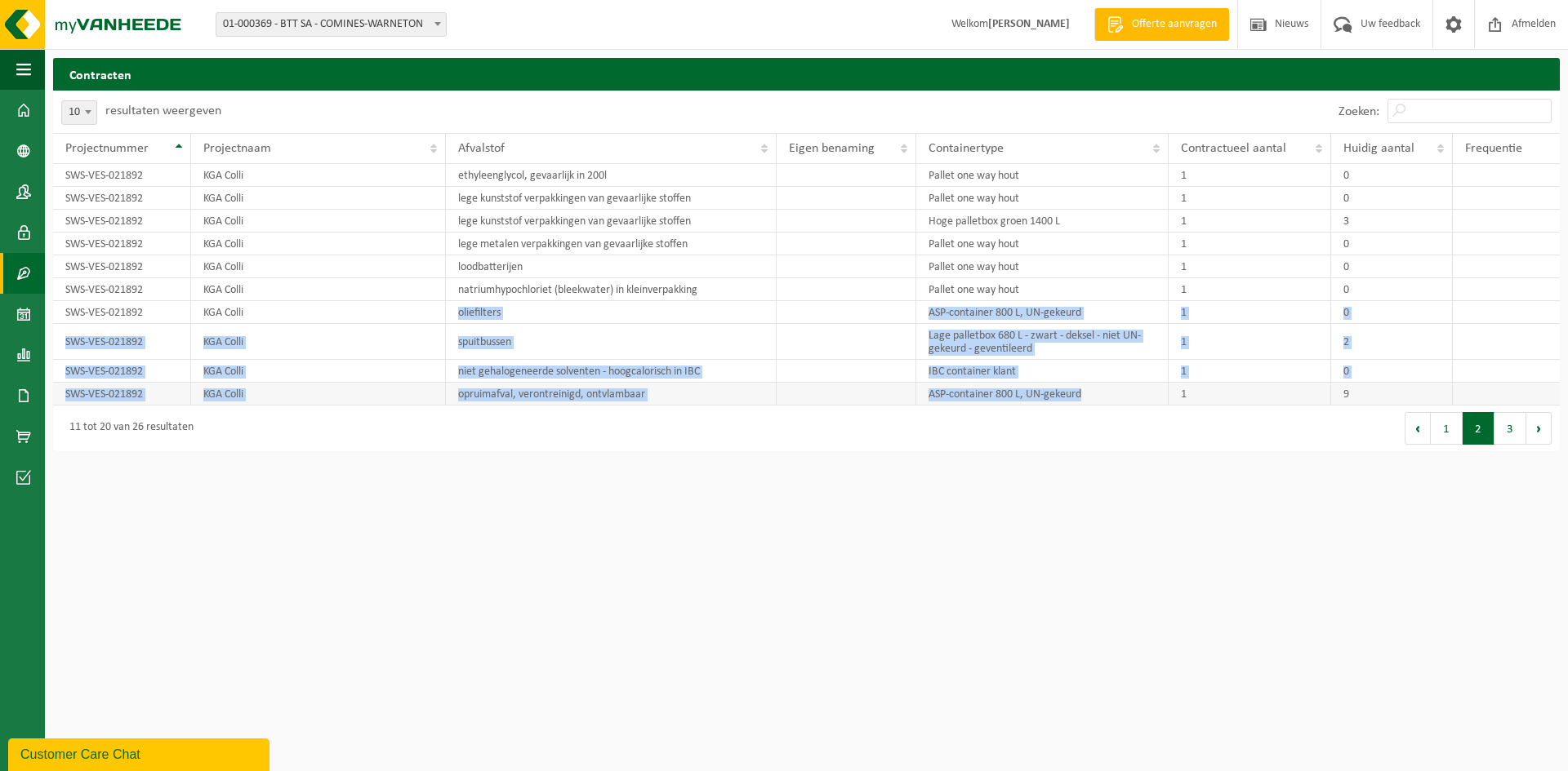
drag, startPoint x: 438, startPoint y: 304, endPoint x: 1107, endPoint y: 397, distance: 675.4
click at [1107, 397] on tbody "SWS-VES-021892 KGA Colli ethyleenglycol, gevaarlijk in 200l Pallet one way hout…" at bounding box center [807, 285] width 1507 height 242
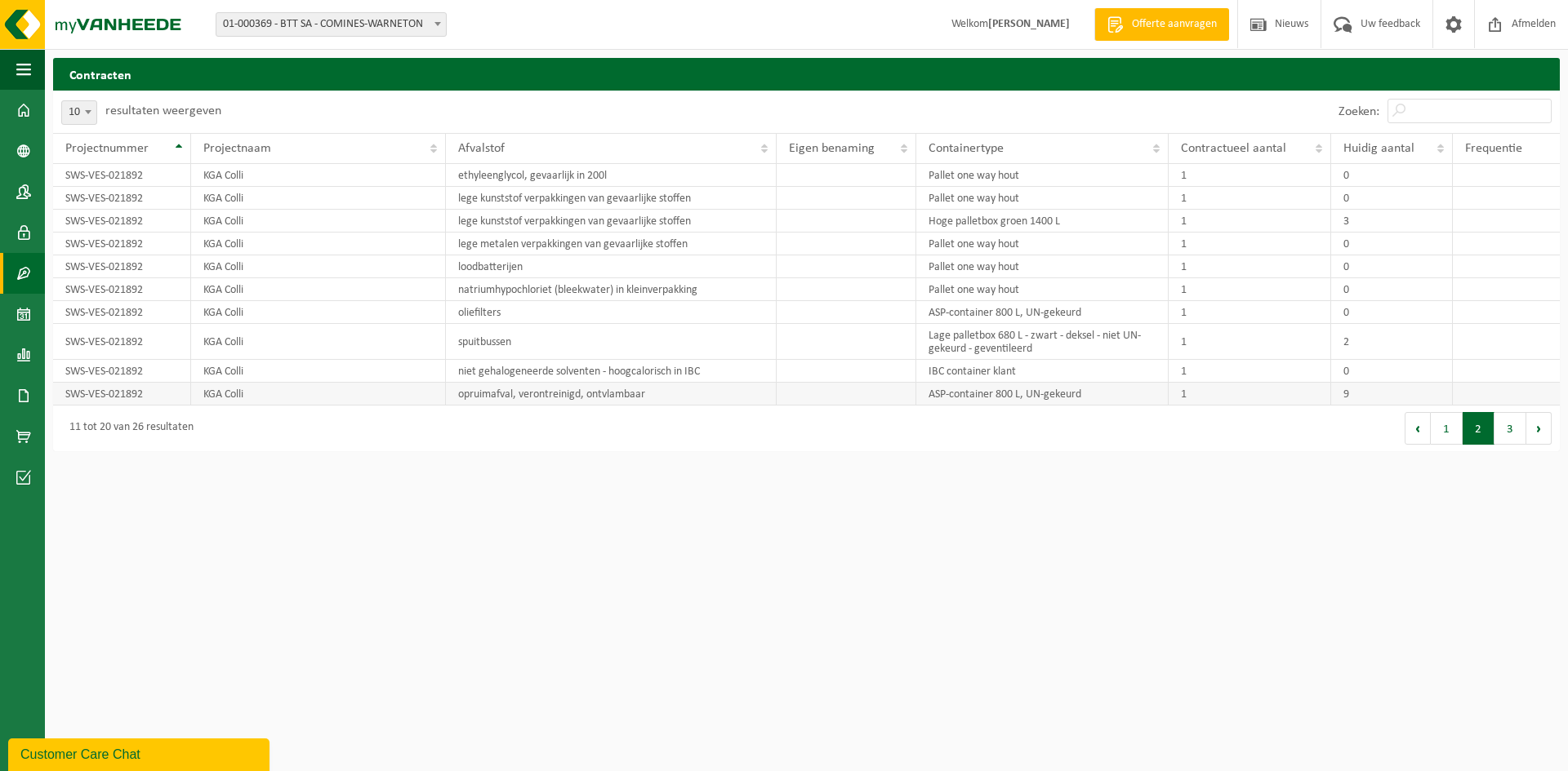
click at [1358, 398] on td "9" at bounding box center [1392, 394] width 122 height 23
click at [1507, 427] on button "3" at bounding box center [1509, 429] width 32 height 33
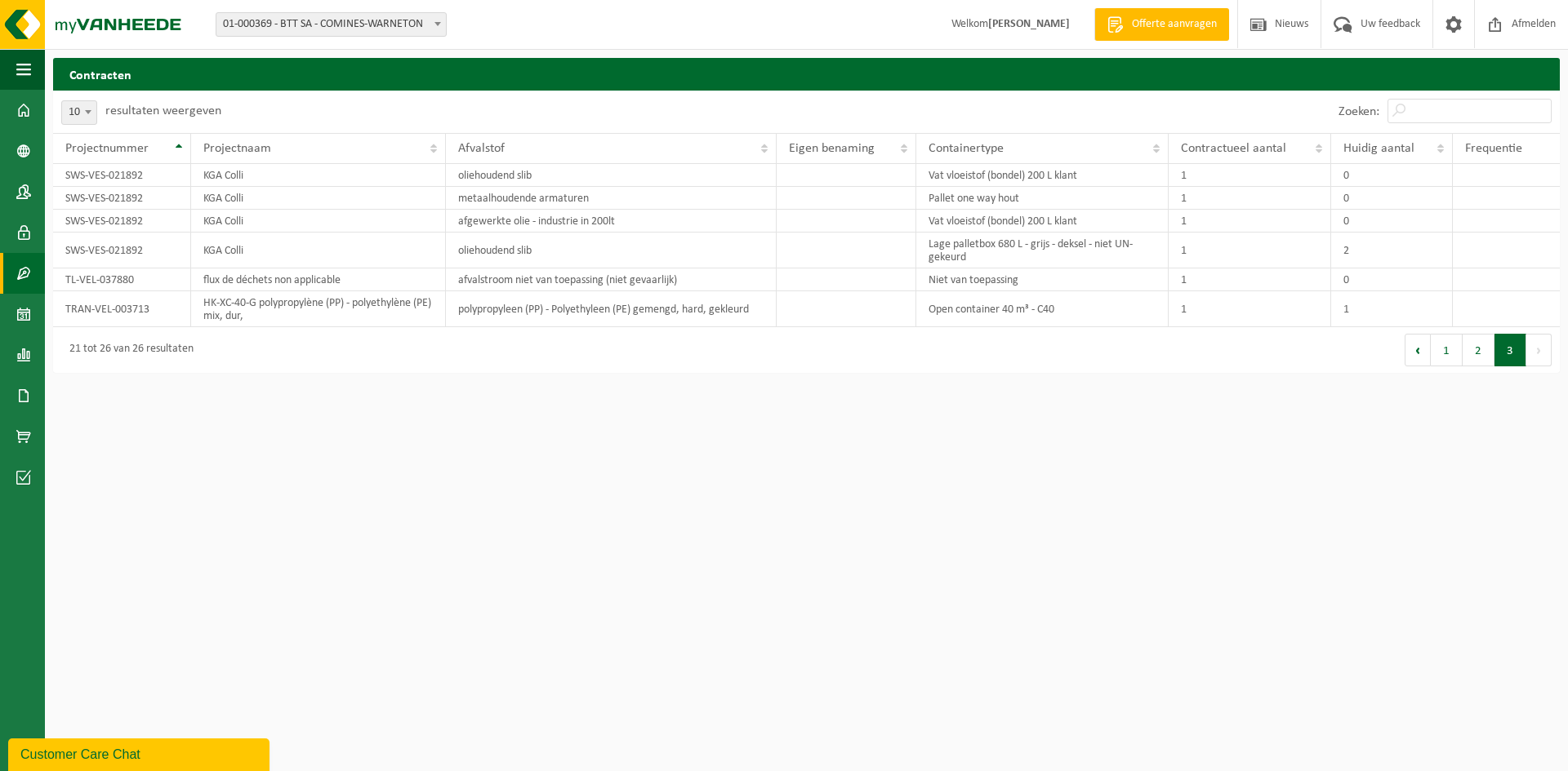
click at [1544, 355] on button "Volgende" at bounding box center [1539, 350] width 25 height 33
click at [1447, 363] on button "1" at bounding box center [1446, 350] width 32 height 33
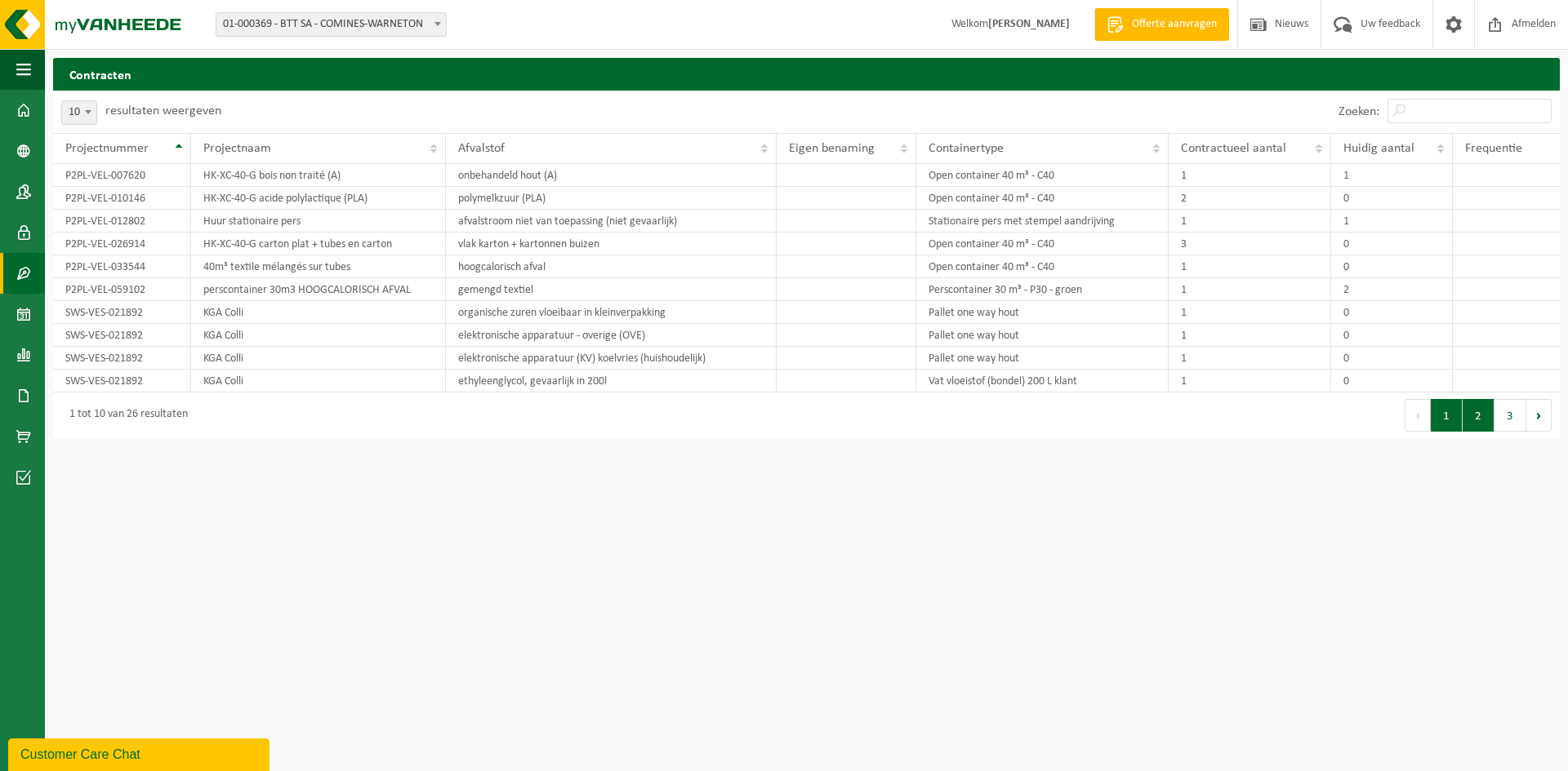
click at [1479, 413] on button "2" at bounding box center [1478, 415] width 32 height 33
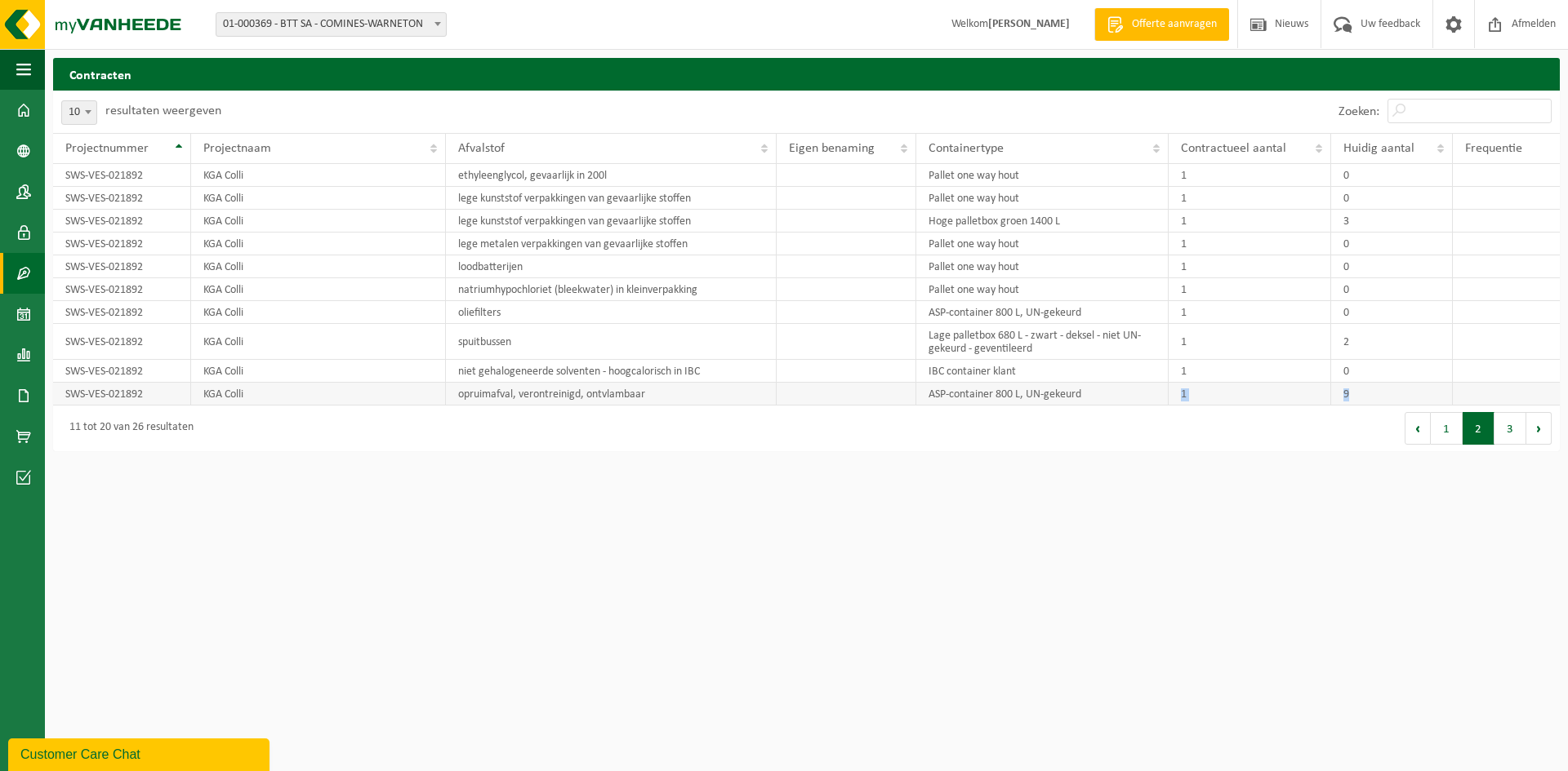
drag, startPoint x: 1369, startPoint y: 391, endPoint x: 1157, endPoint y: 387, distance: 212.0
click at [1157, 387] on tr "SWS-VES-021892 KGA Colli opruimafval, verontreinigd, ontvlambaar ASP-container …" at bounding box center [807, 394] width 1507 height 23
click at [19, 425] on span at bounding box center [23, 436] width 14 height 41
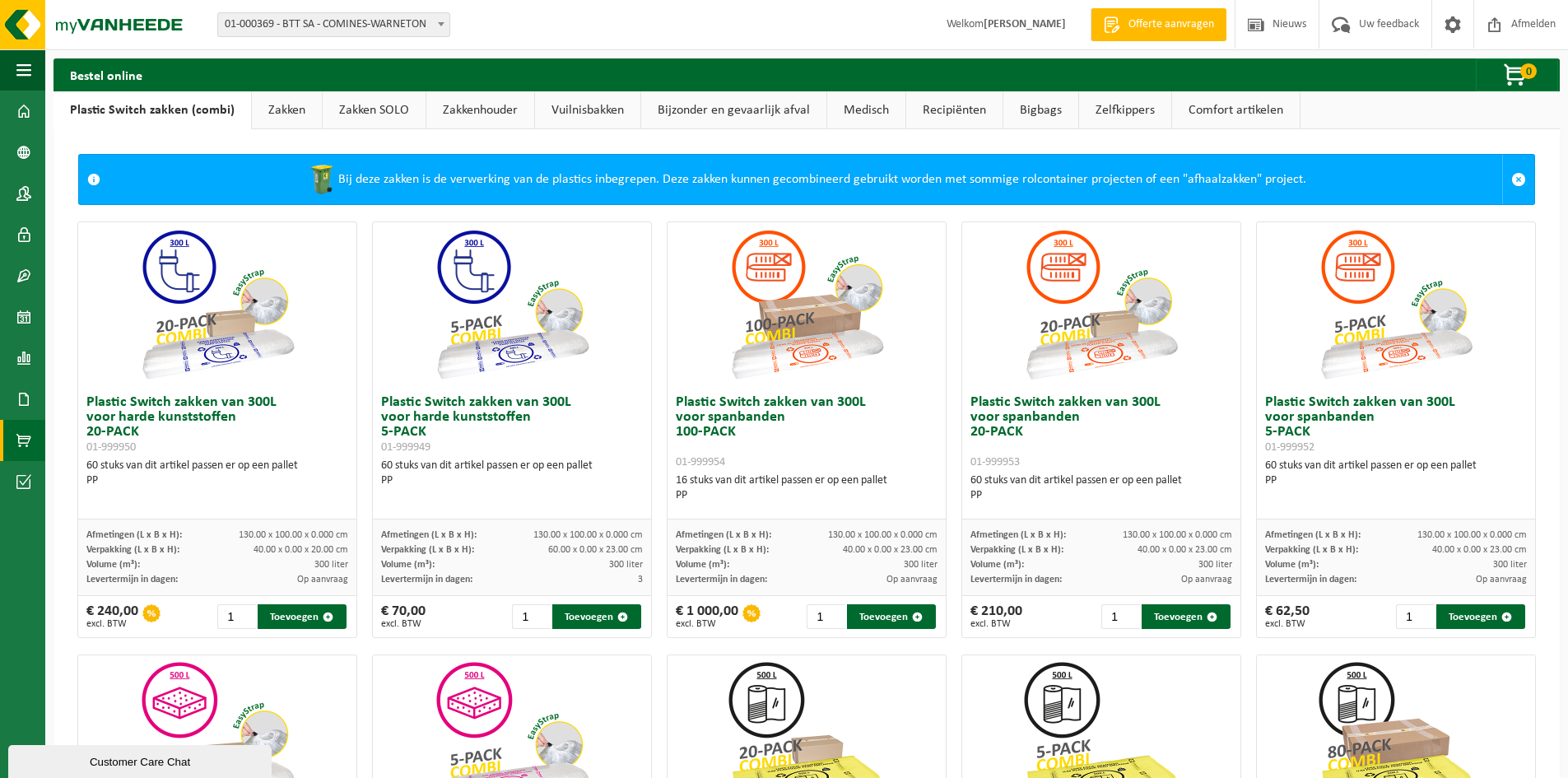
click at [723, 114] on link "Bijzonder en gevaarlijk afval" at bounding box center [733, 110] width 185 height 38
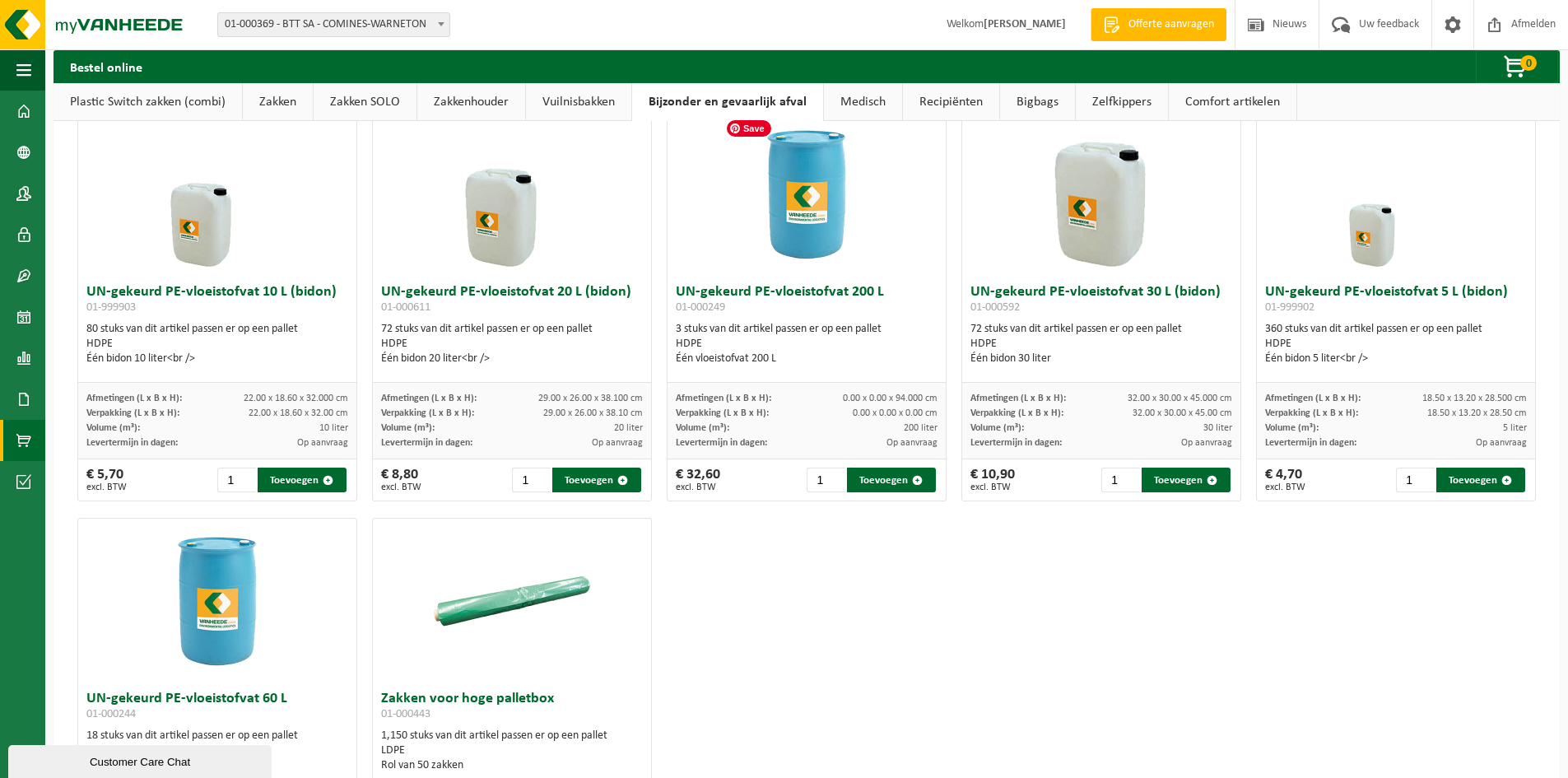
scroll to position [210, 0]
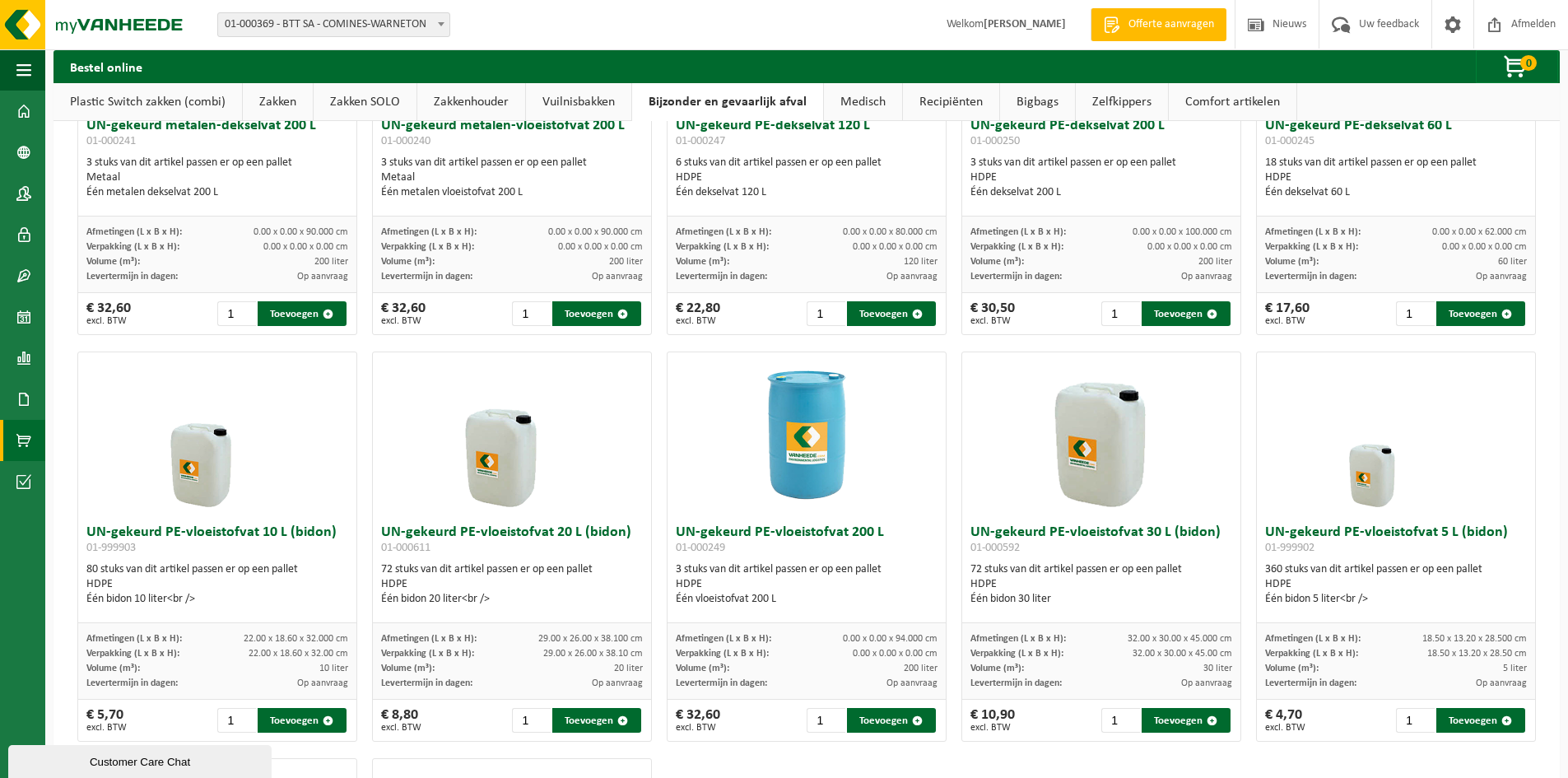
click at [952, 106] on link "Recipiënten" at bounding box center [952, 102] width 97 height 38
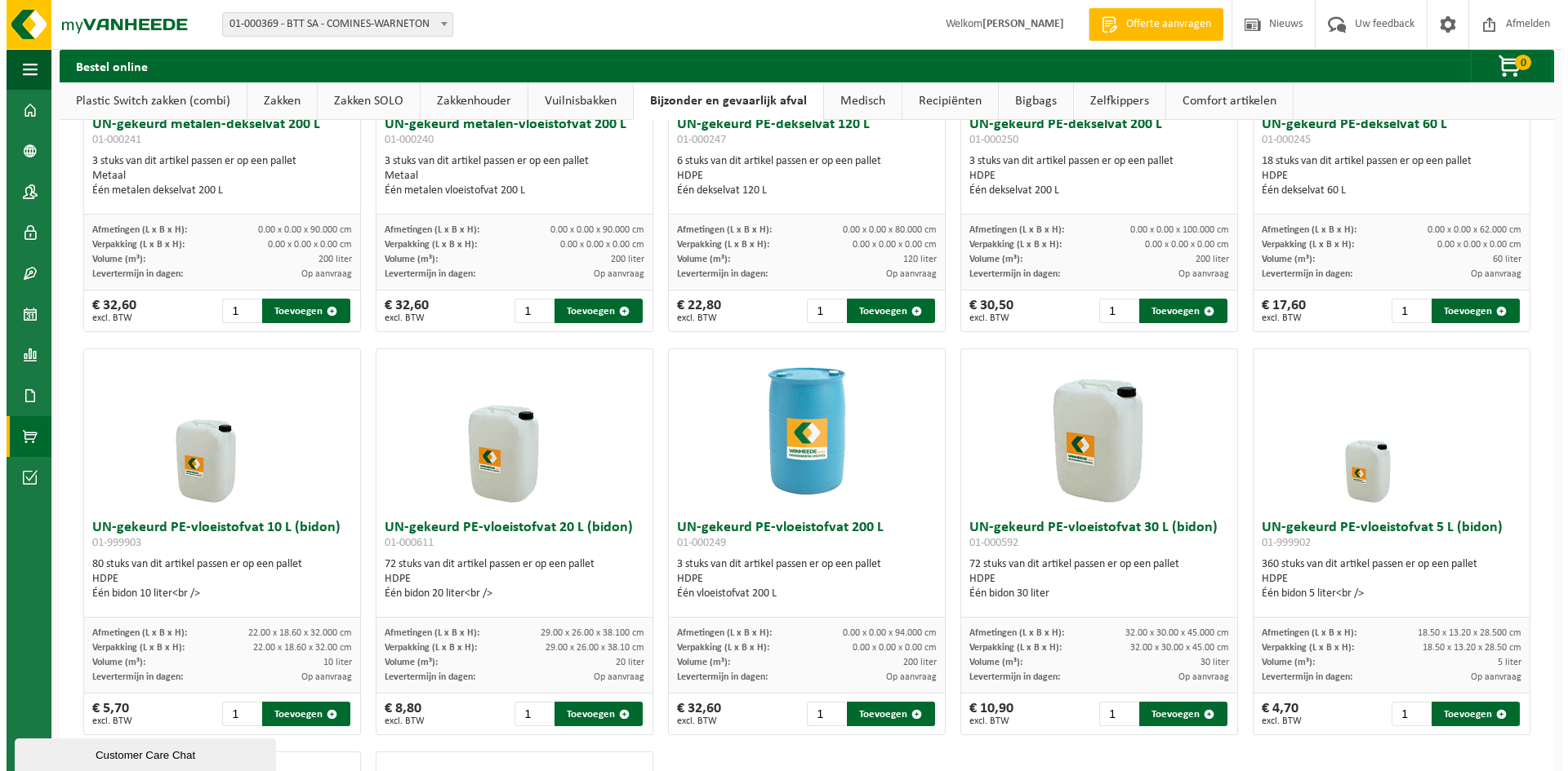
scroll to position [0, 0]
